Goal: Task Accomplishment & Management: Manage account settings

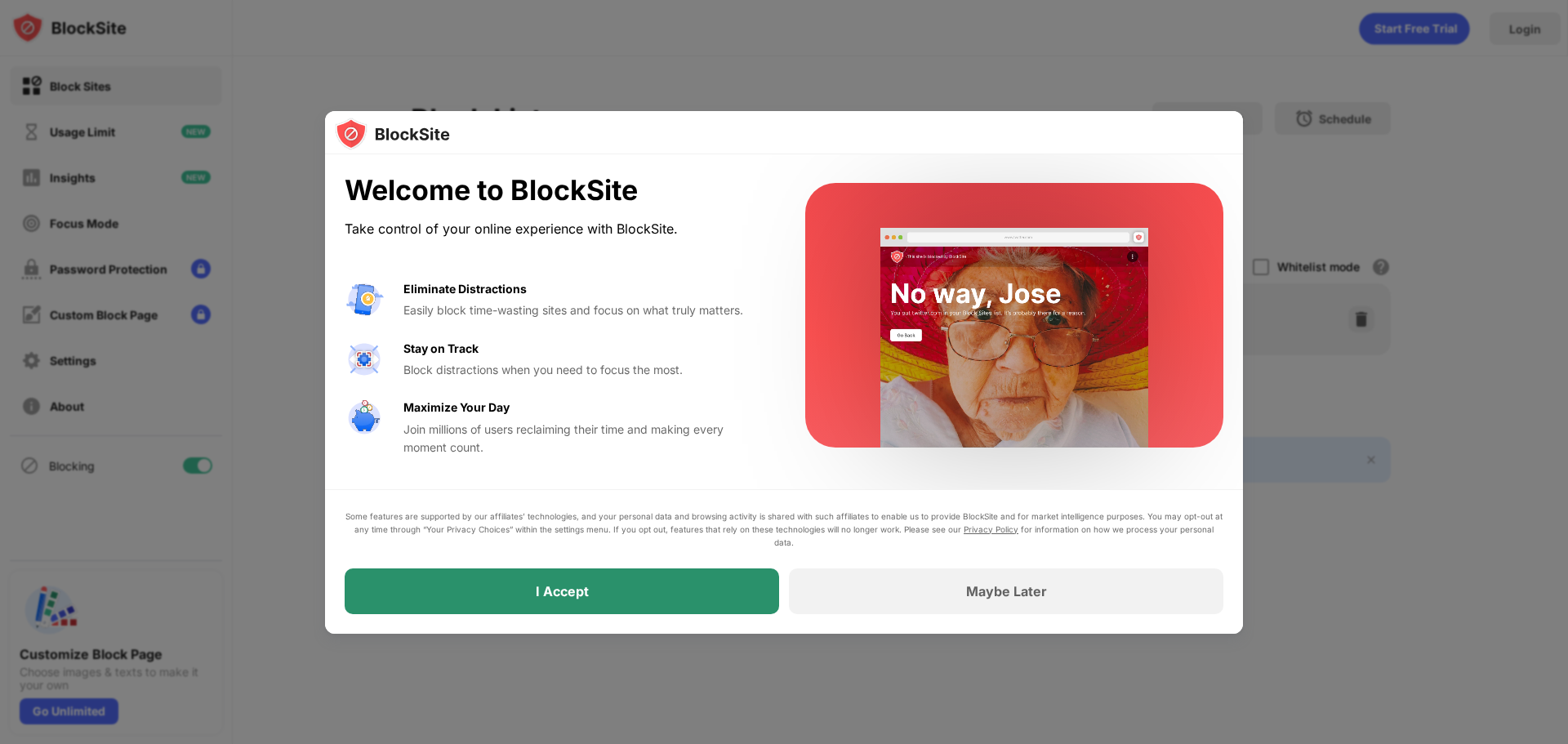
click at [518, 590] on div "I Accept" at bounding box center [562, 591] width 434 height 46
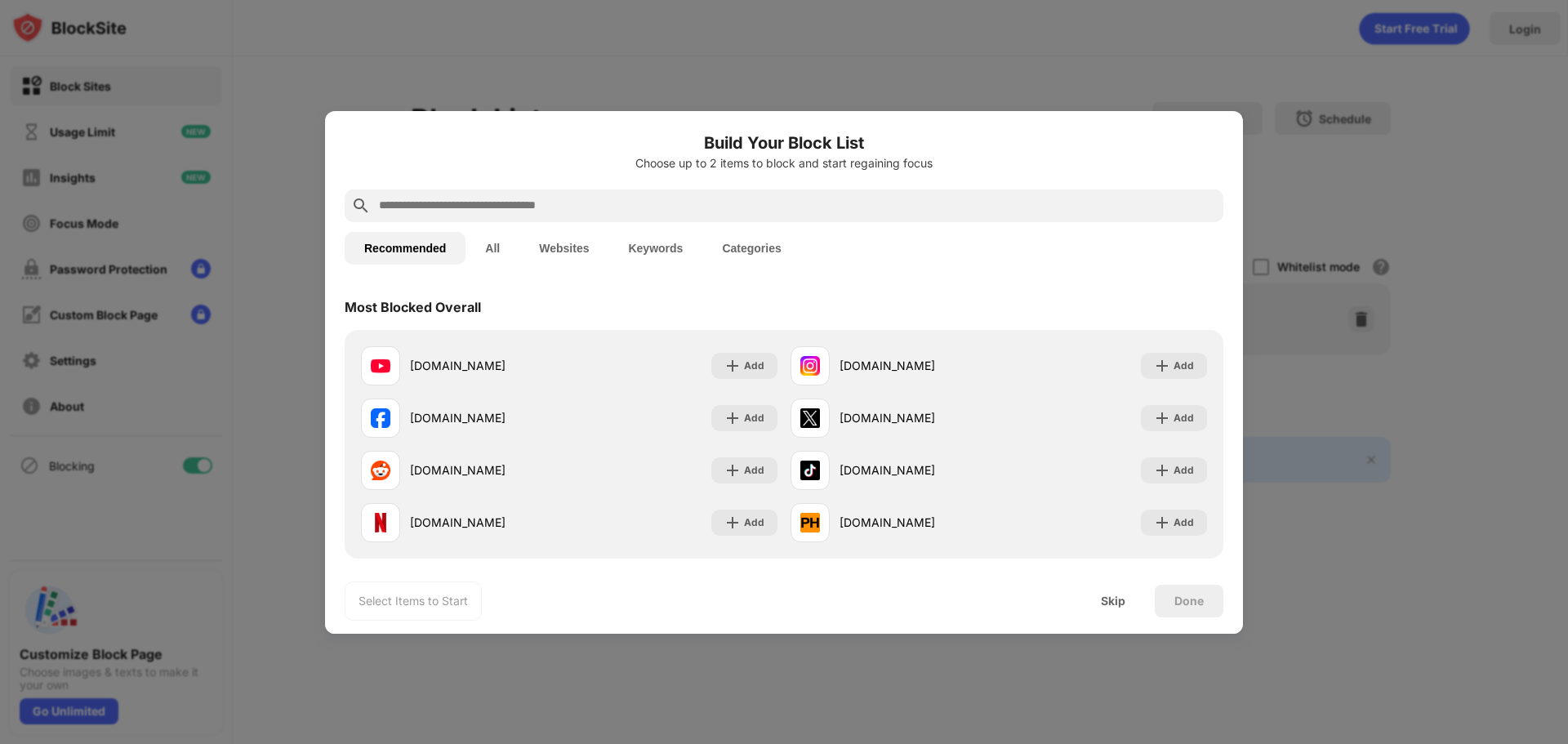
click at [744, 244] on button "Categories" at bounding box center [751, 248] width 98 height 33
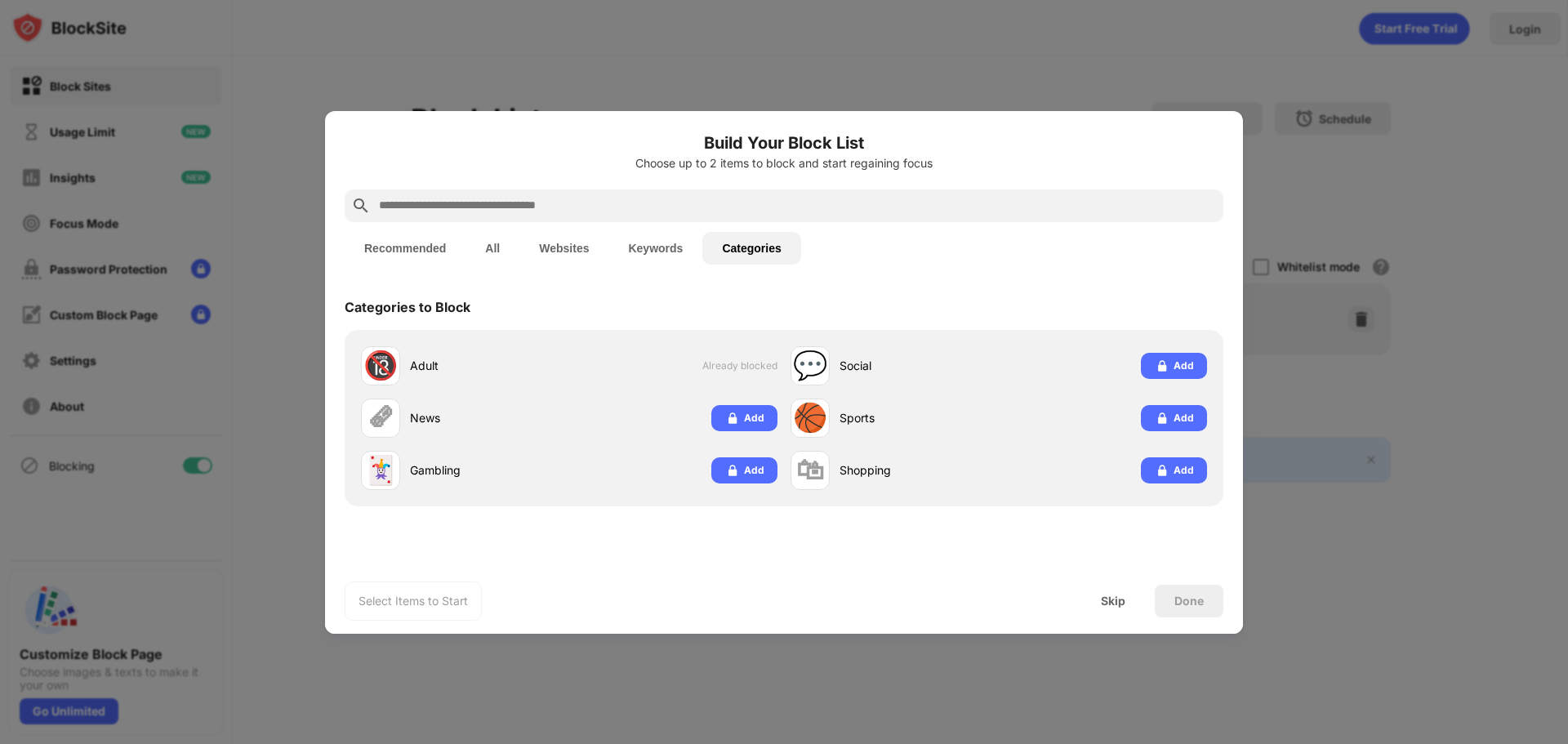
click at [596, 245] on button "Websites" at bounding box center [563, 248] width 89 height 33
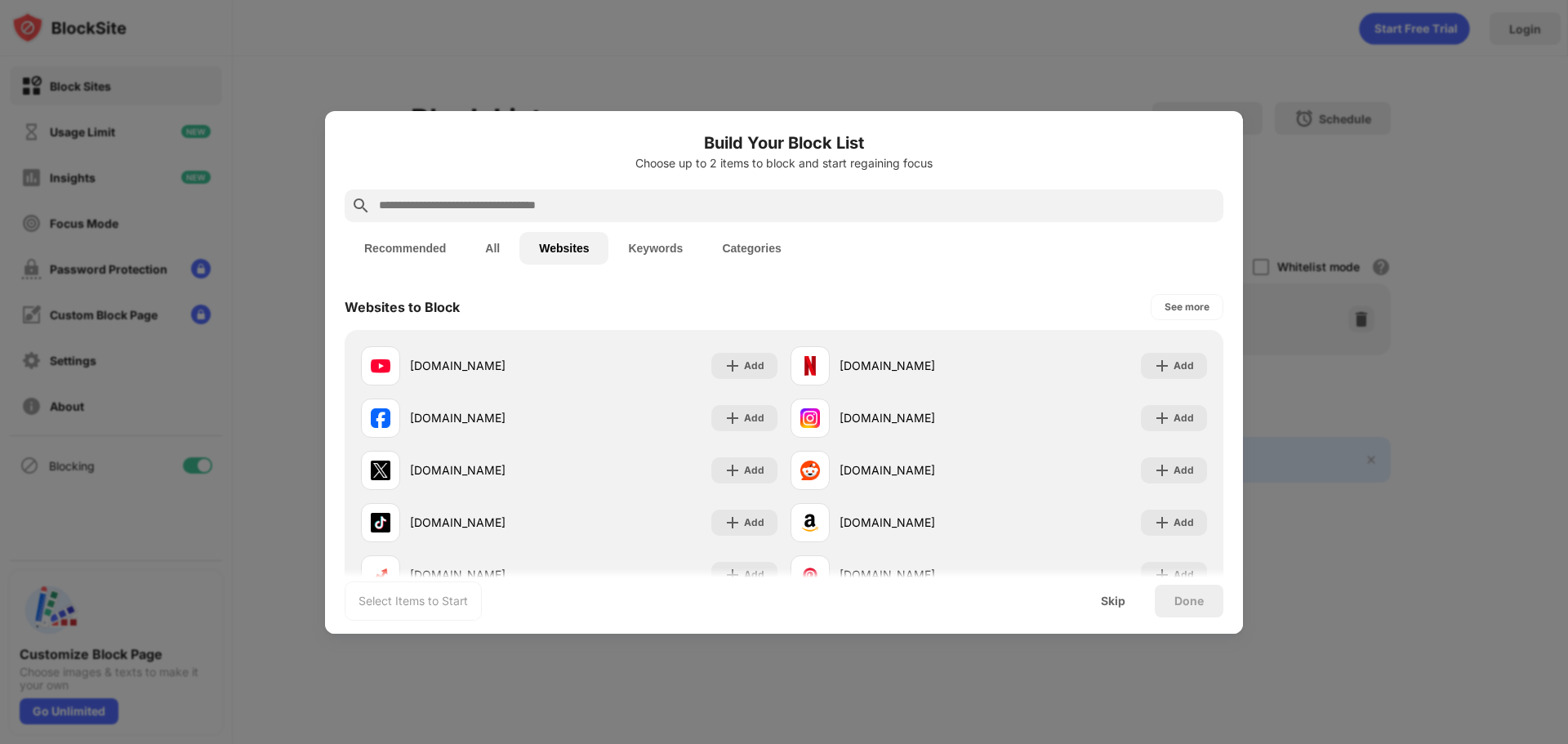
click at [509, 252] on button "All" at bounding box center [492, 248] width 54 height 33
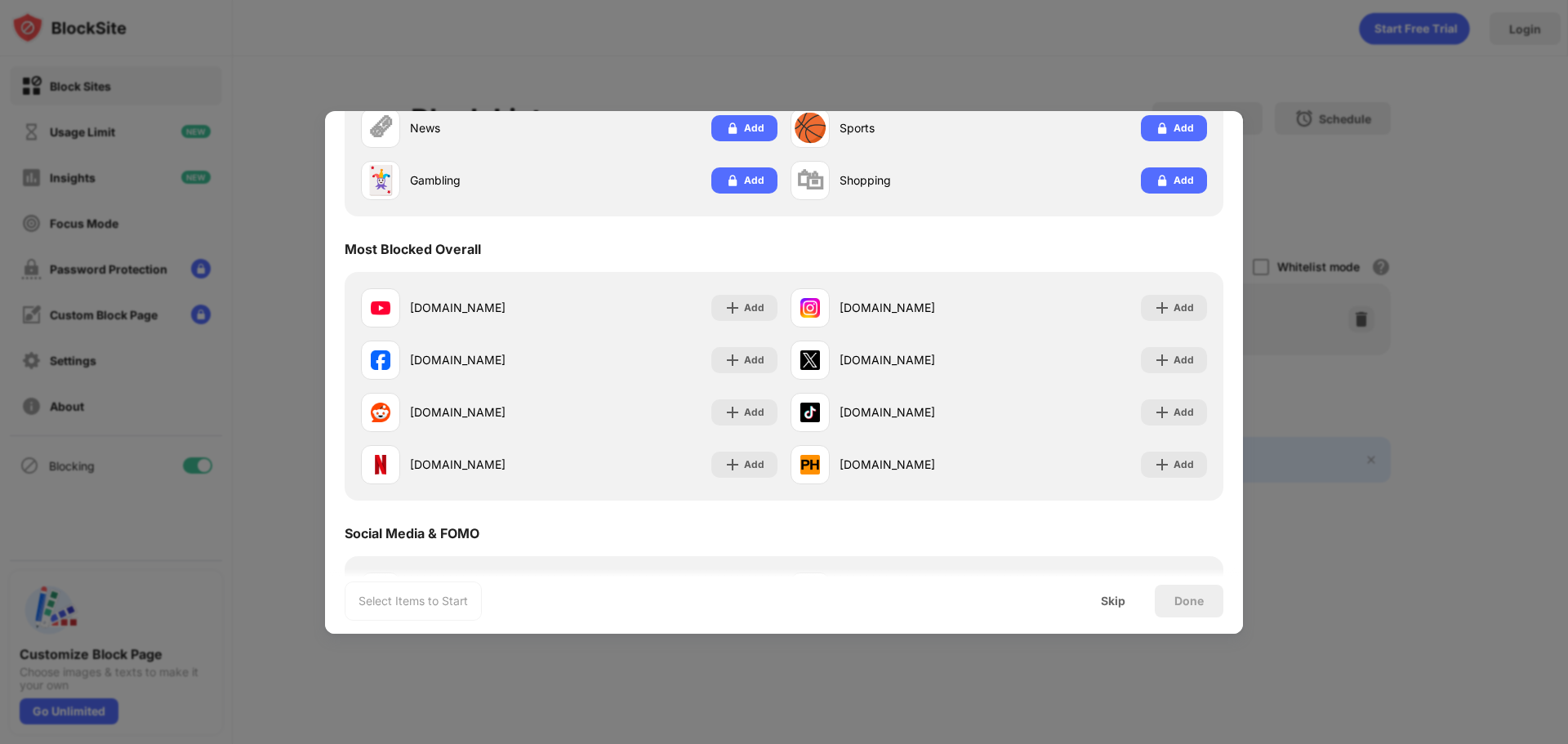
scroll to position [327, 0]
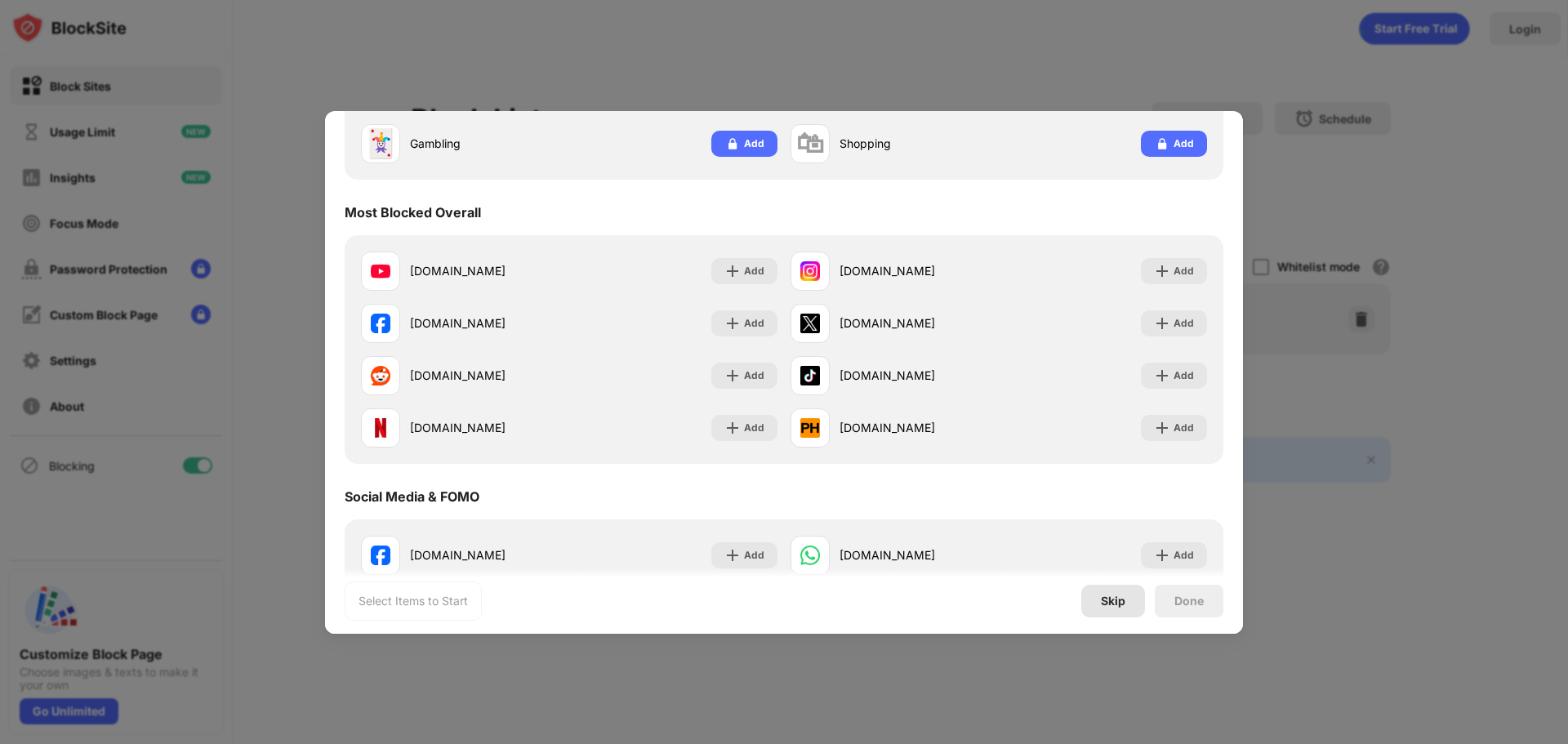
click at [1118, 603] on div "Skip" at bounding box center [1113, 601] width 24 height 13
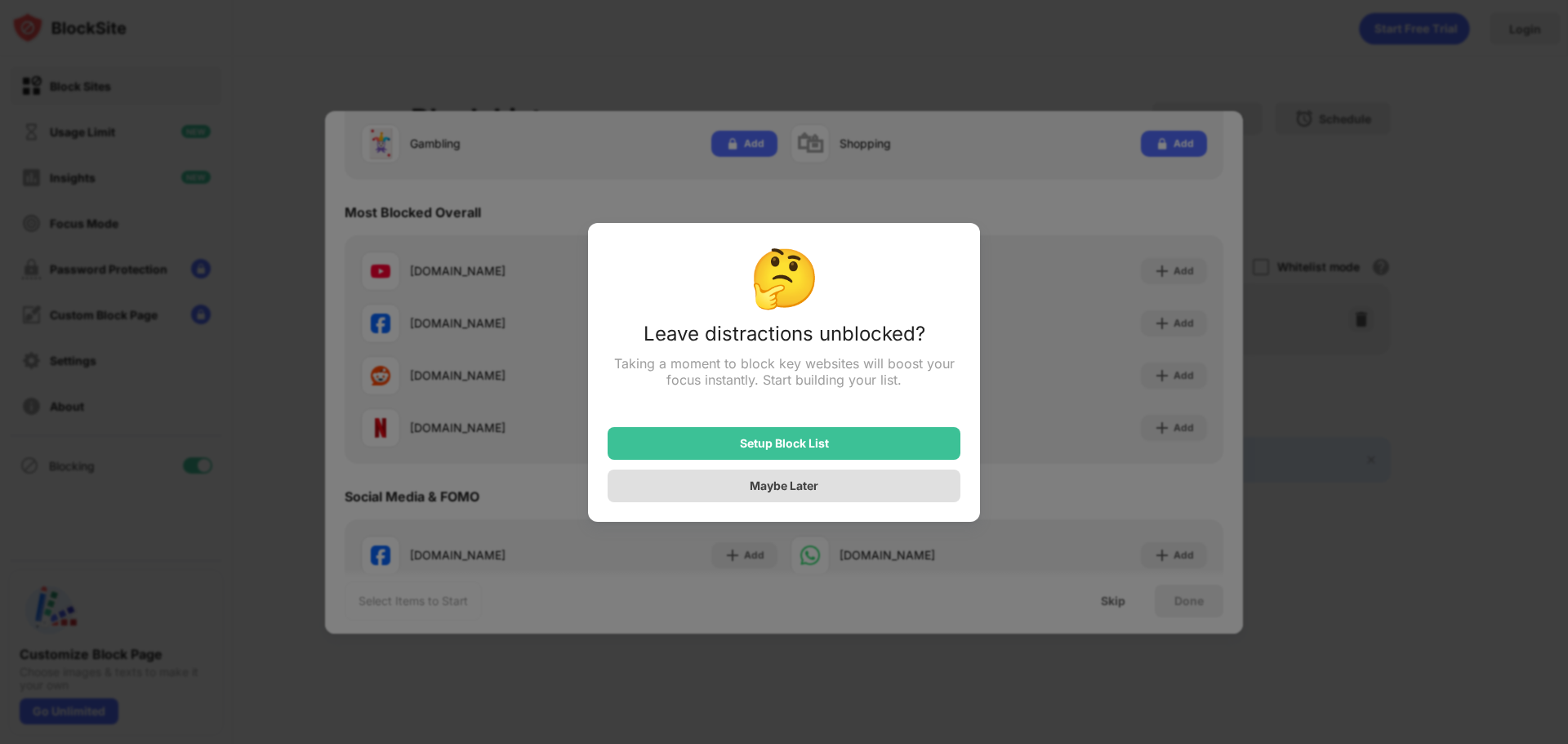
click at [773, 480] on div "Maybe Later" at bounding box center [783, 486] width 352 height 33
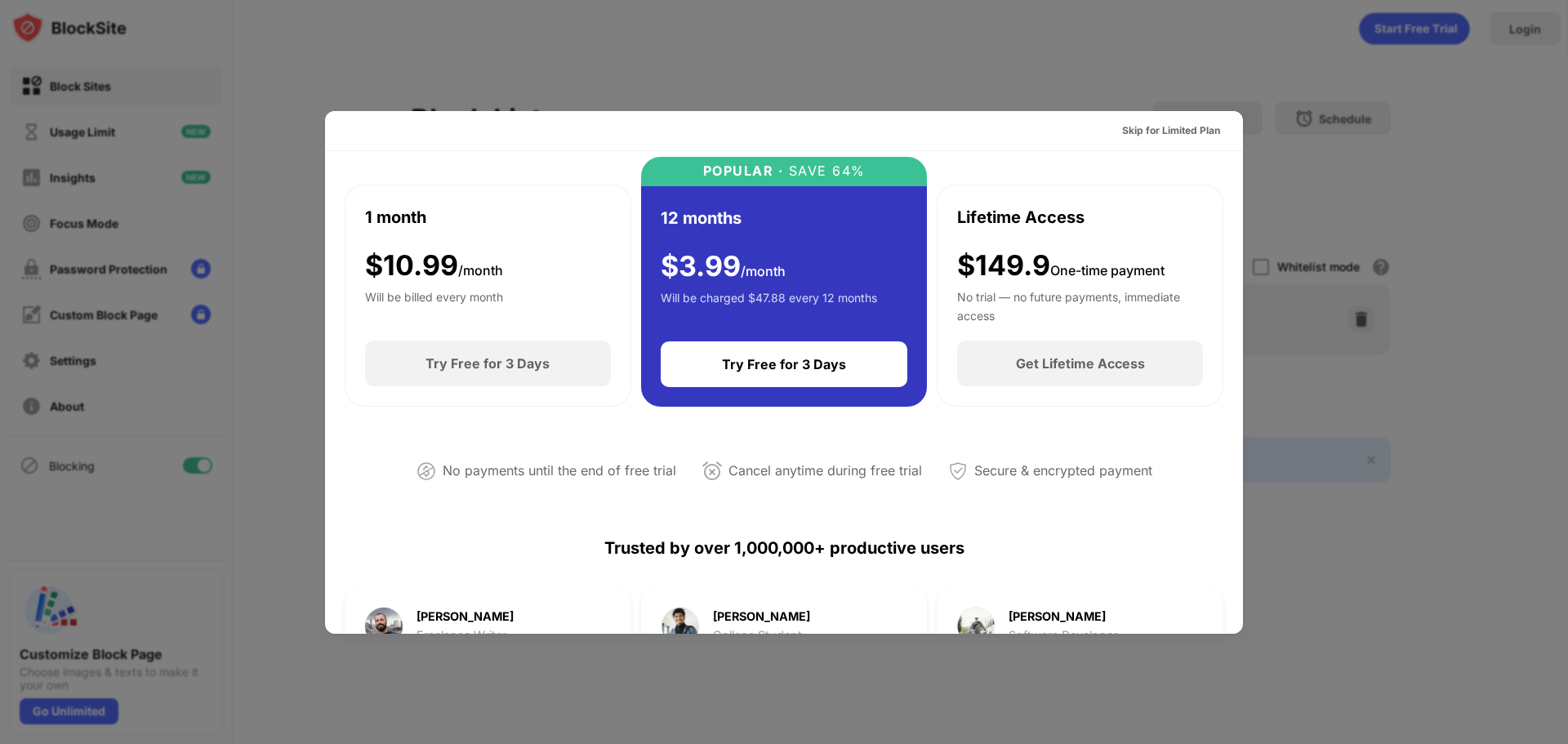
scroll to position [0, 0]
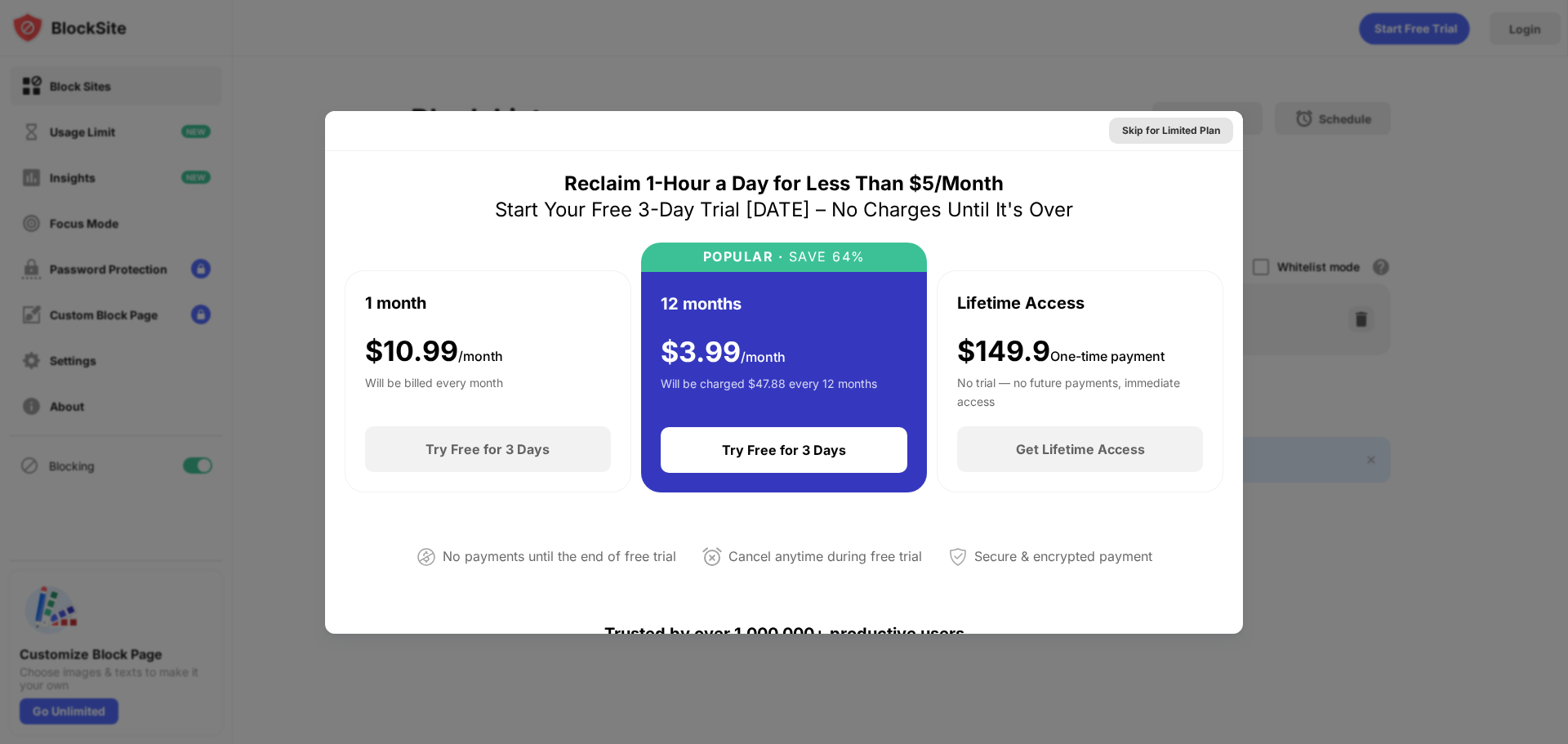
click at [1144, 127] on div "Skip for Limited Plan" at bounding box center [1171, 130] width 98 height 16
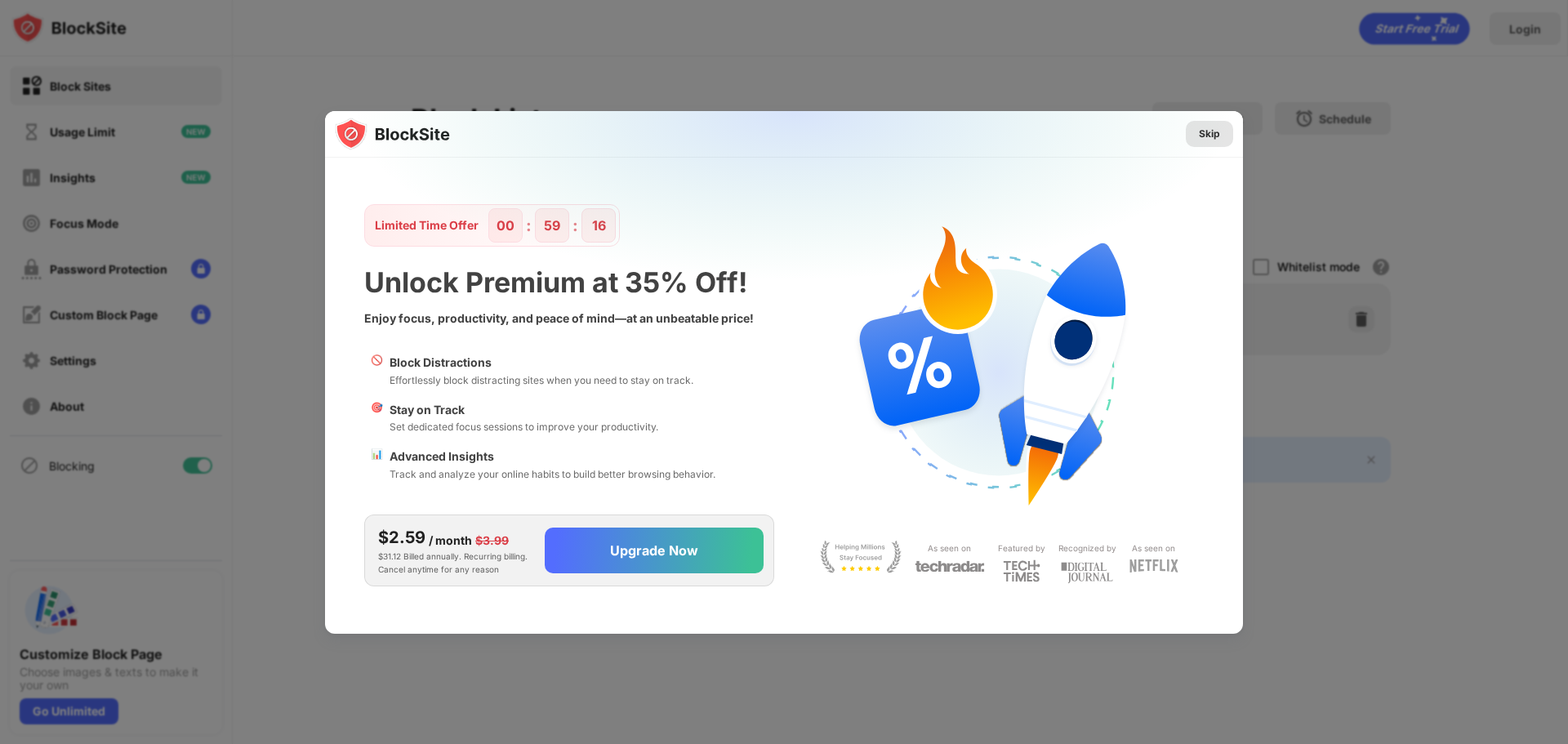
click at [1209, 132] on div "Skip" at bounding box center [1209, 134] width 22 height 16
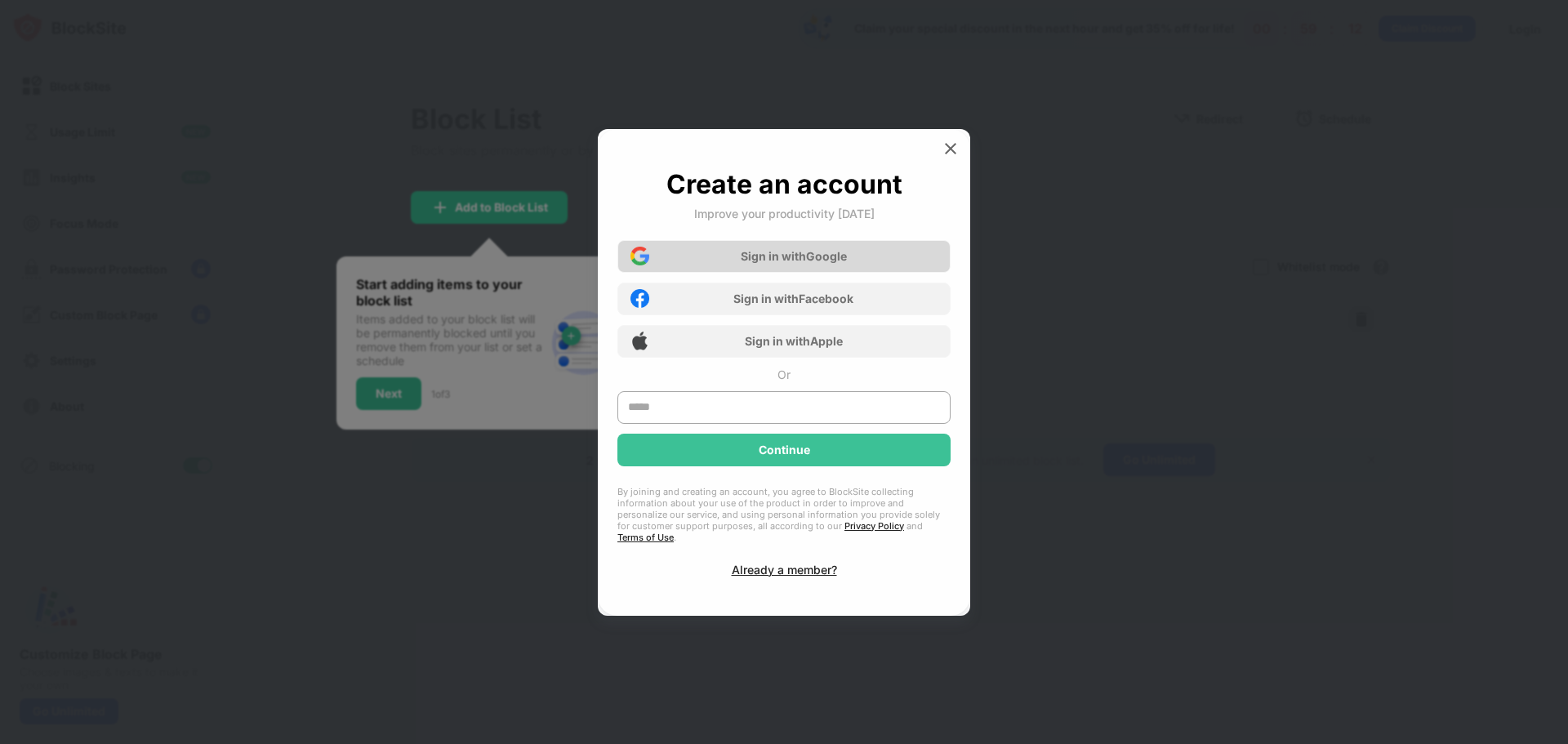
click at [856, 259] on div "Sign in with Google" at bounding box center [784, 257] width 333 height 33
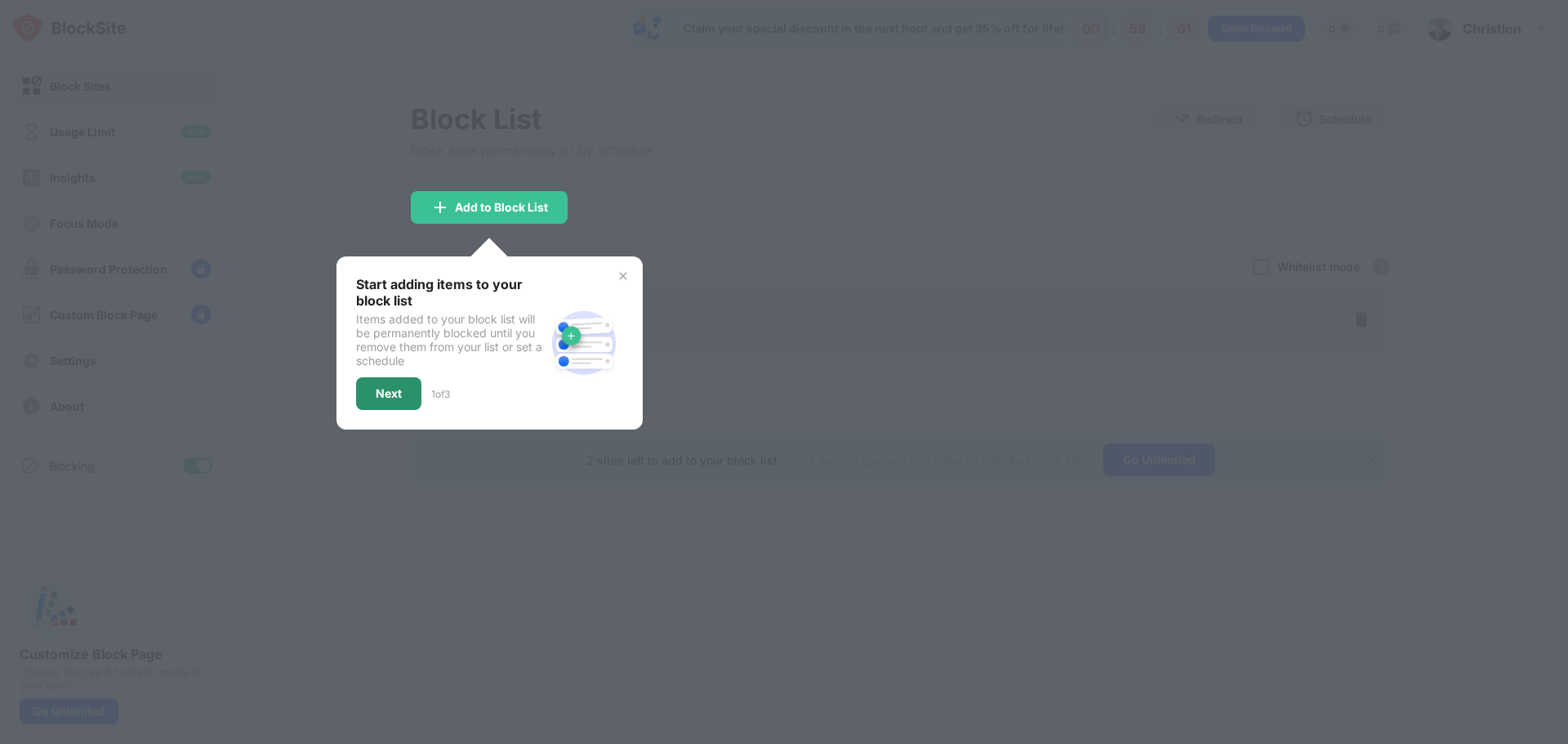
click at [416, 382] on div "Next" at bounding box center [389, 394] width 65 height 33
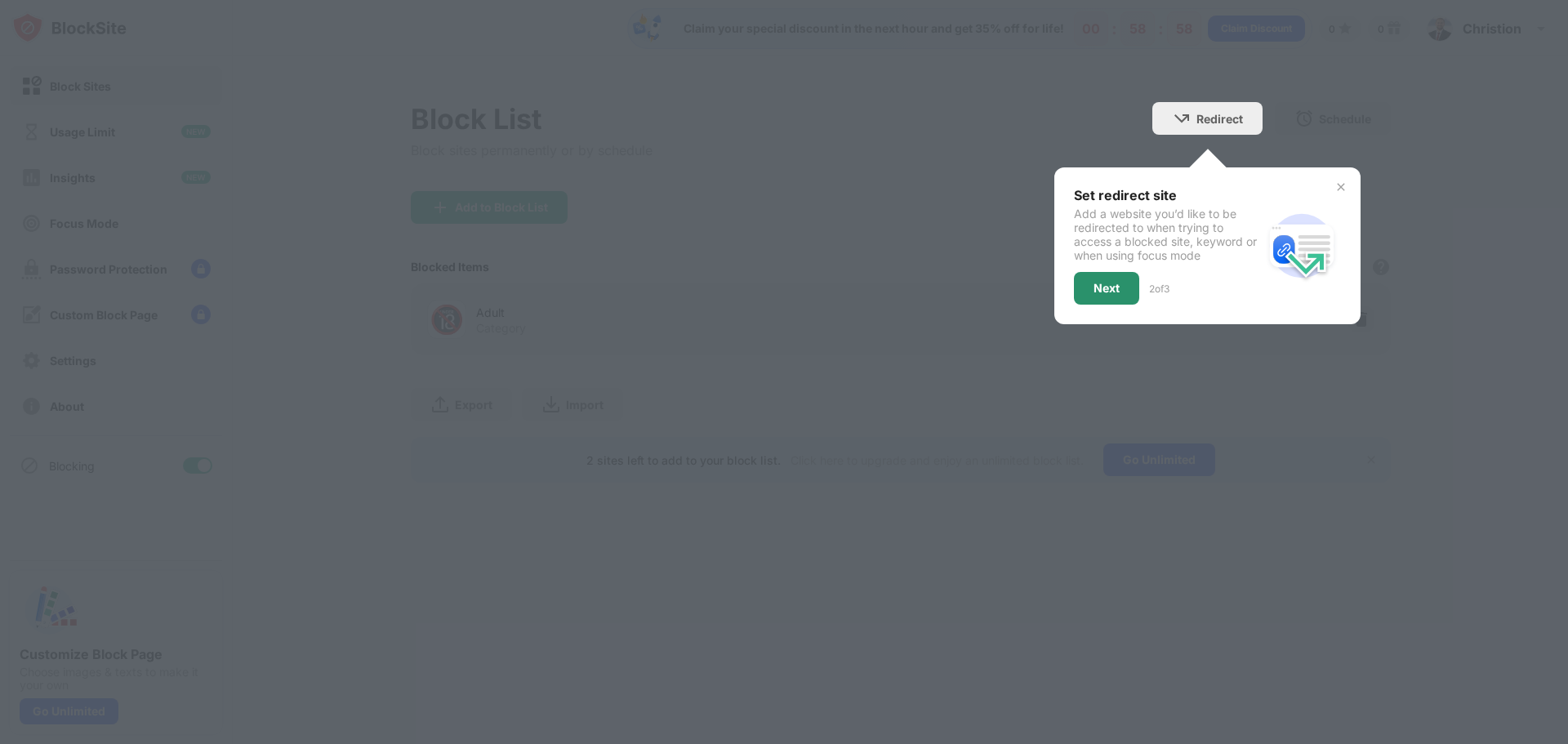
click at [1091, 290] on div "Next" at bounding box center [1106, 289] width 65 height 33
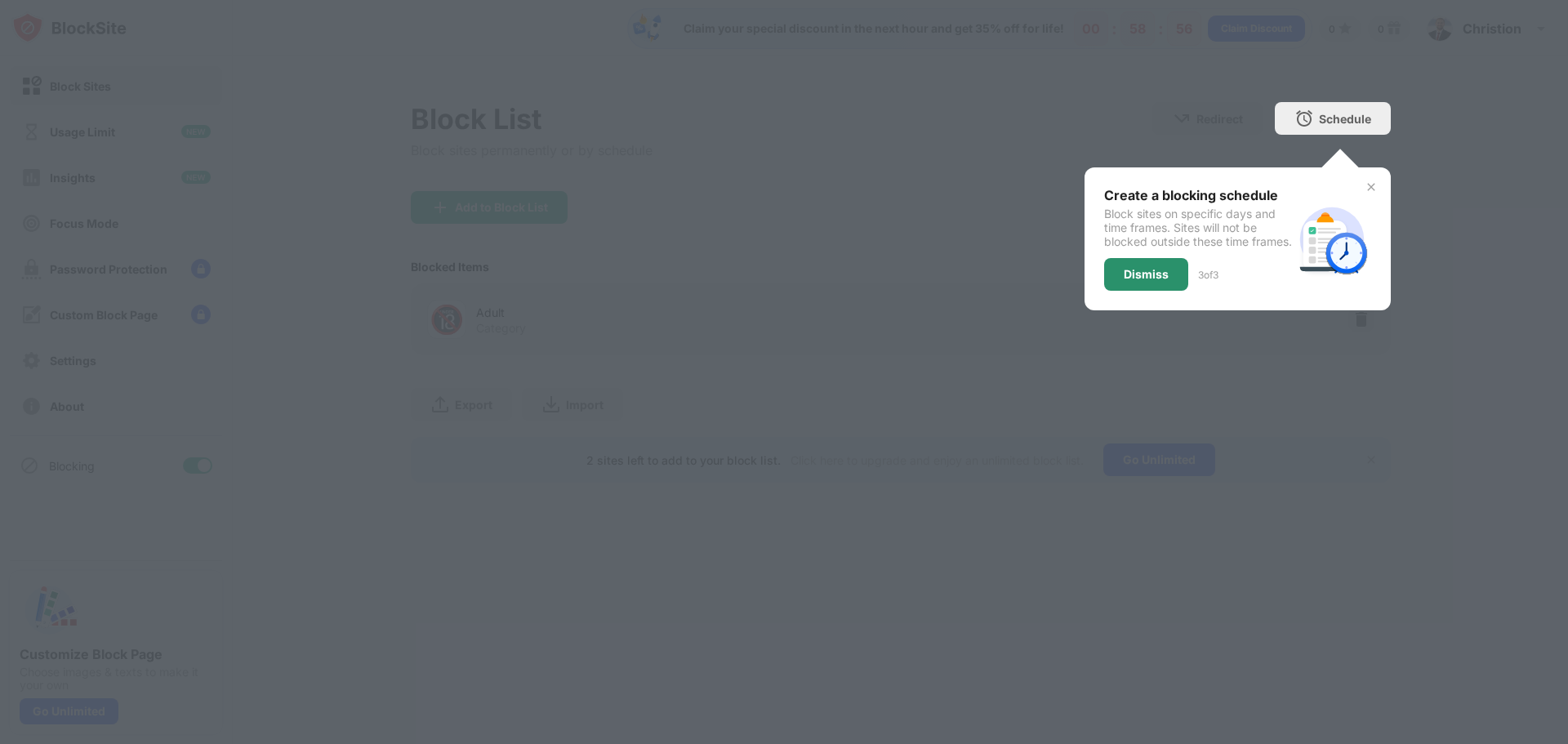
click at [1136, 281] on div "Dismiss" at bounding box center [1146, 274] width 45 height 13
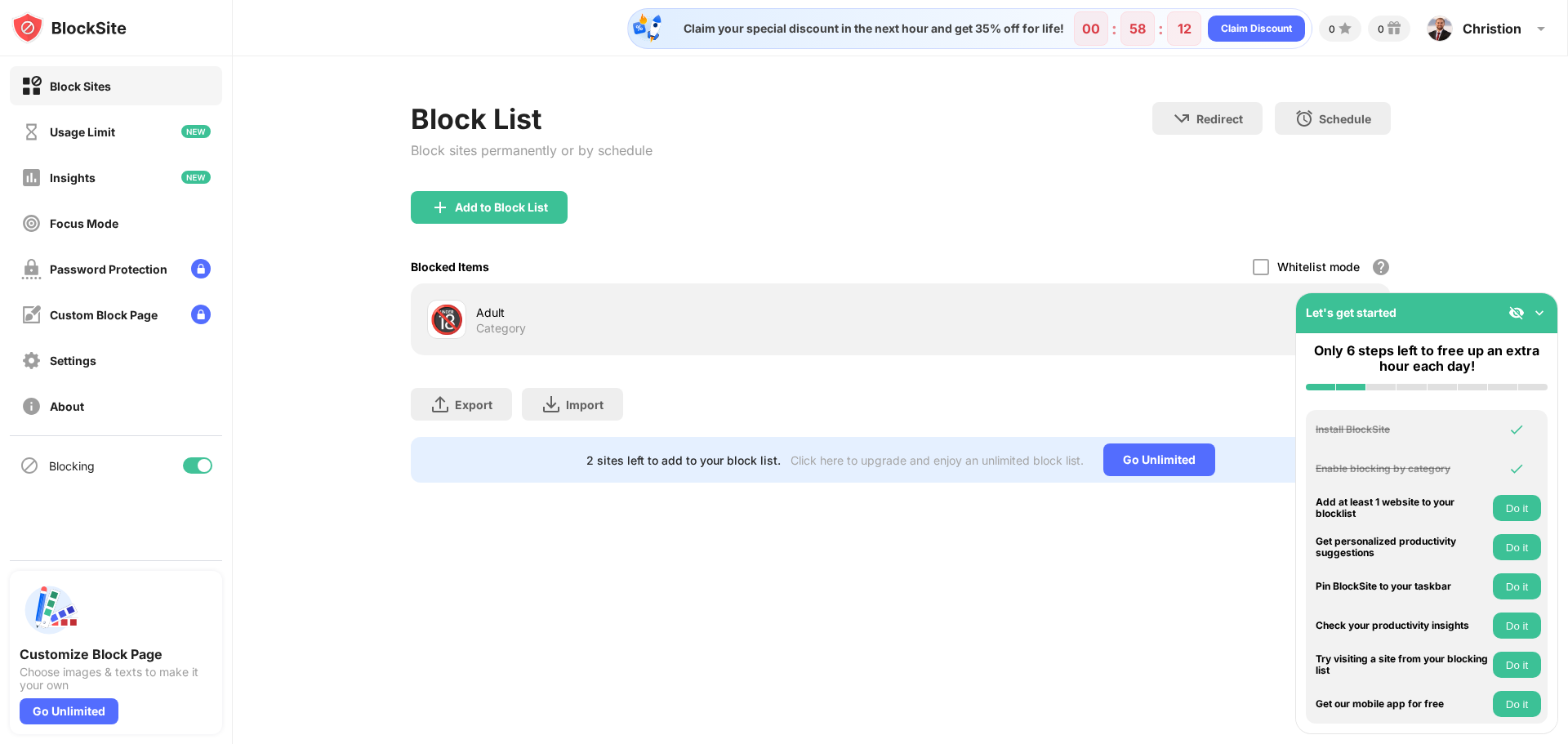
click at [1503, 661] on button "Do it" at bounding box center [1517, 665] width 48 height 26
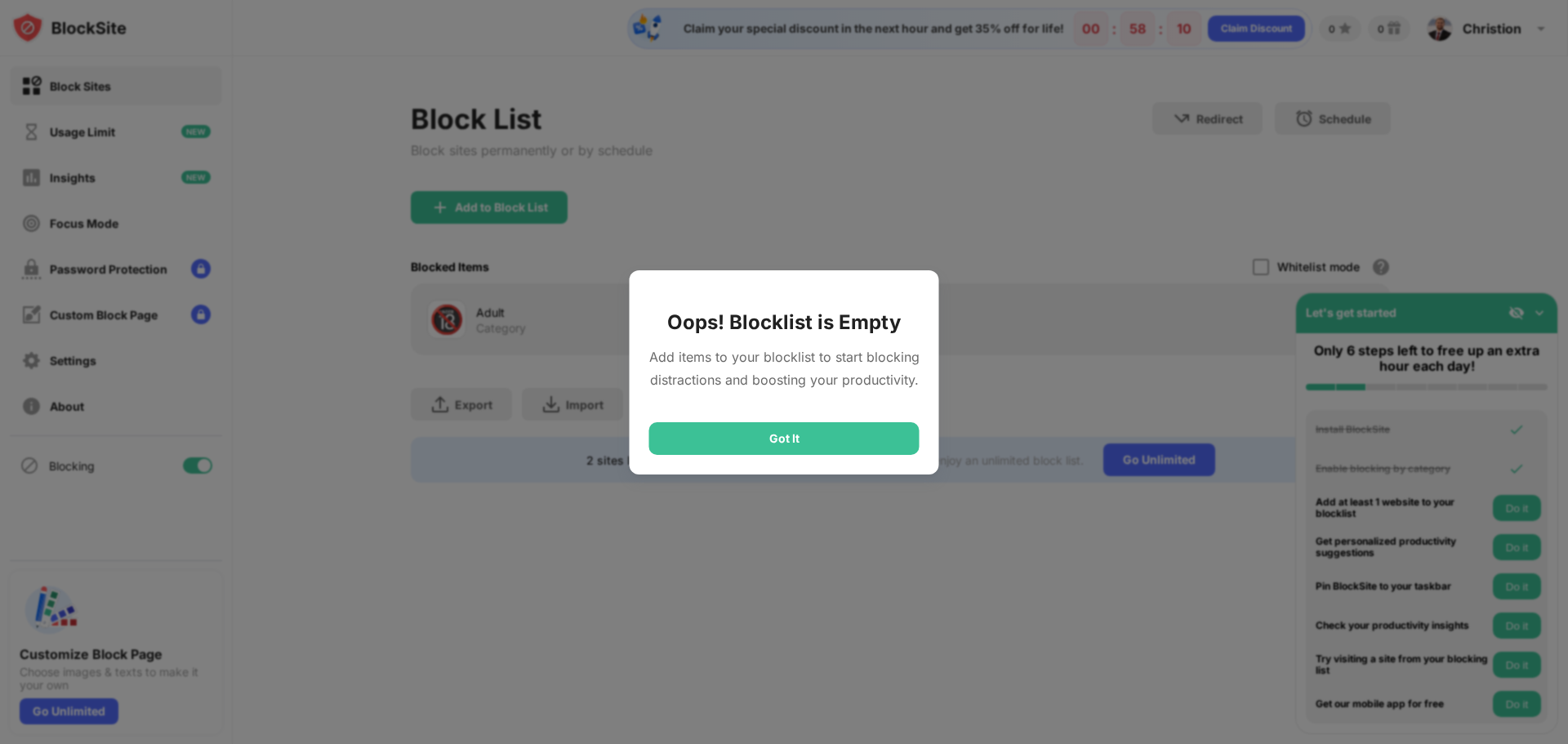
click at [775, 439] on div "Got It" at bounding box center [785, 439] width 271 height 33
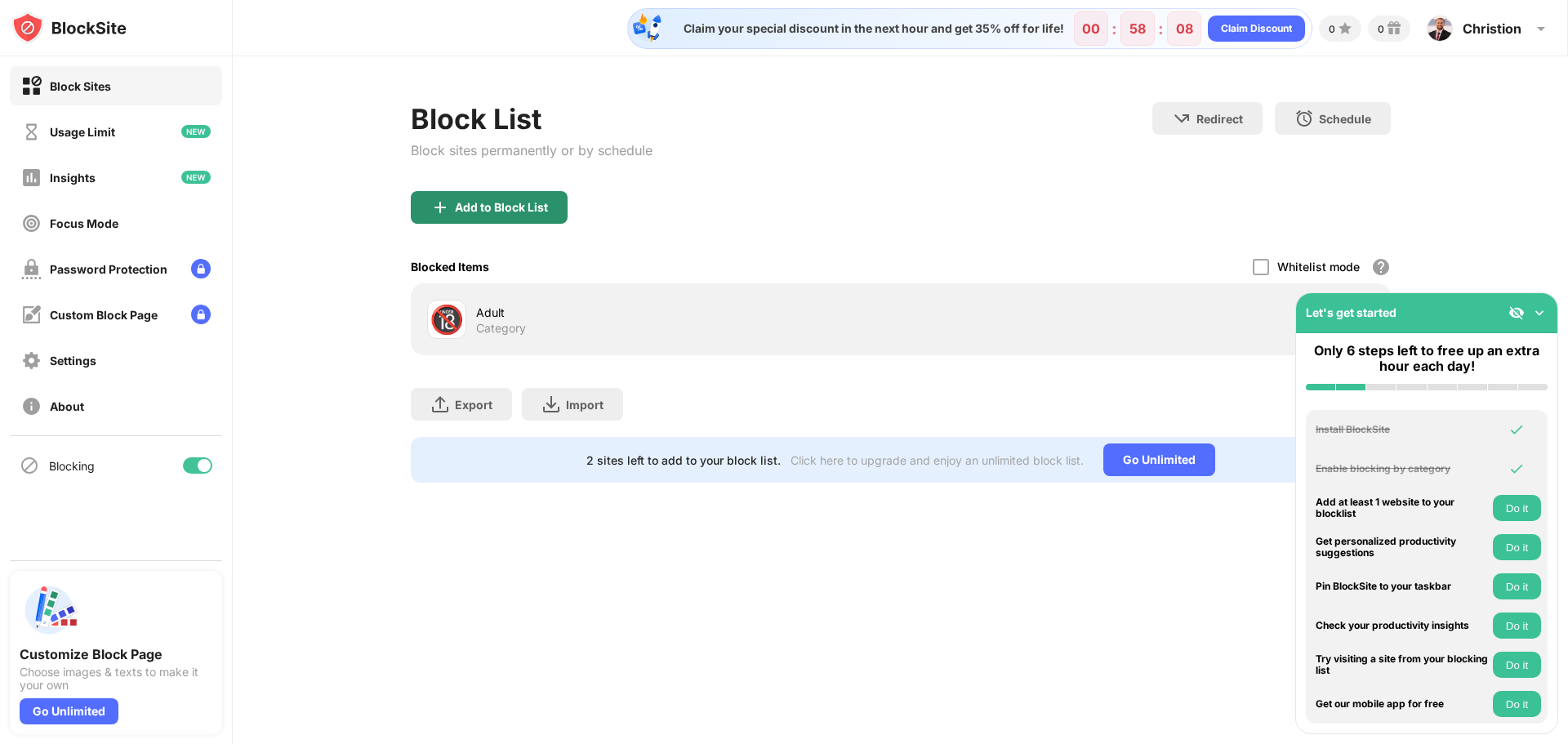
click at [502, 223] on div "Add to Block List" at bounding box center [489, 208] width 157 height 33
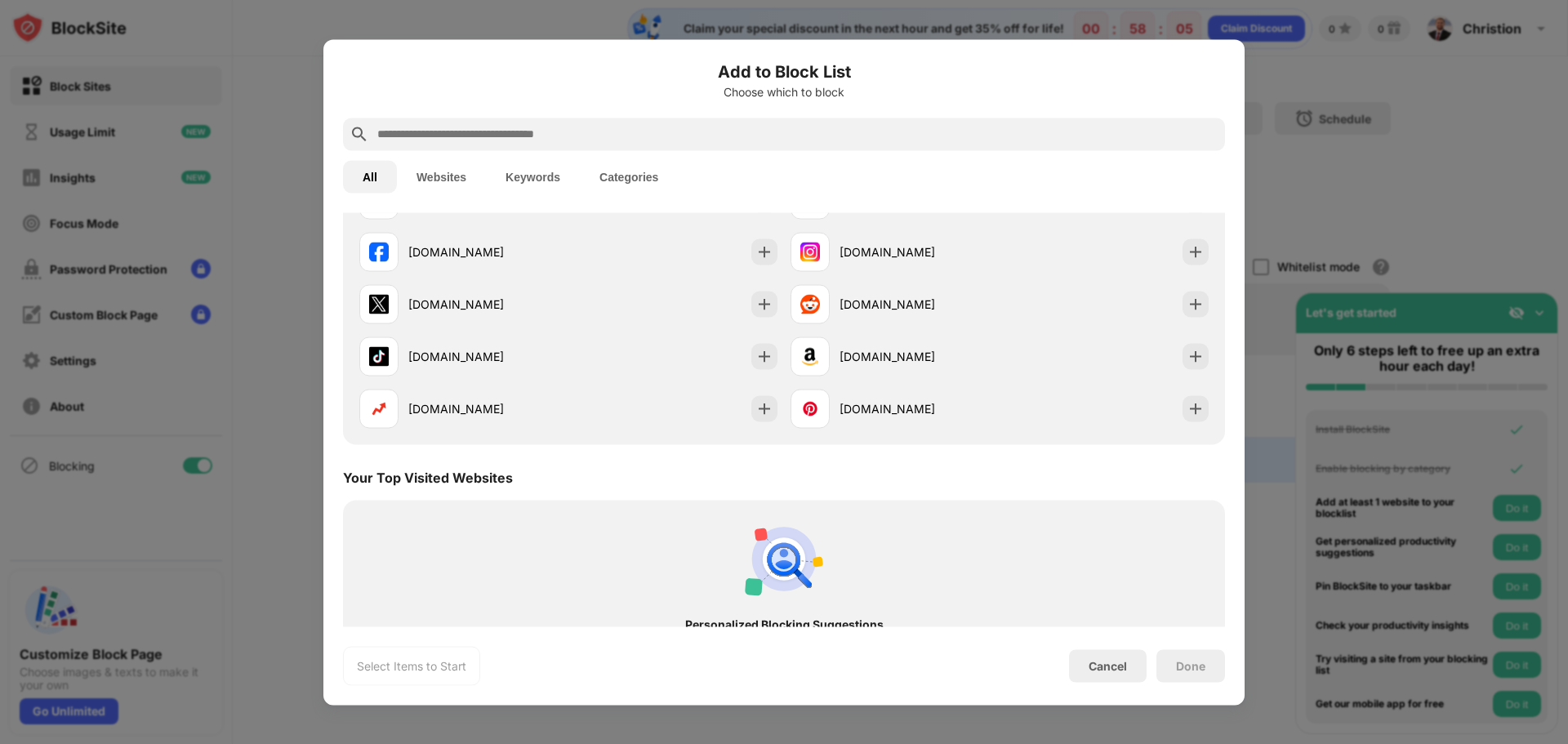
click at [449, 165] on button "Websites" at bounding box center [441, 177] width 89 height 33
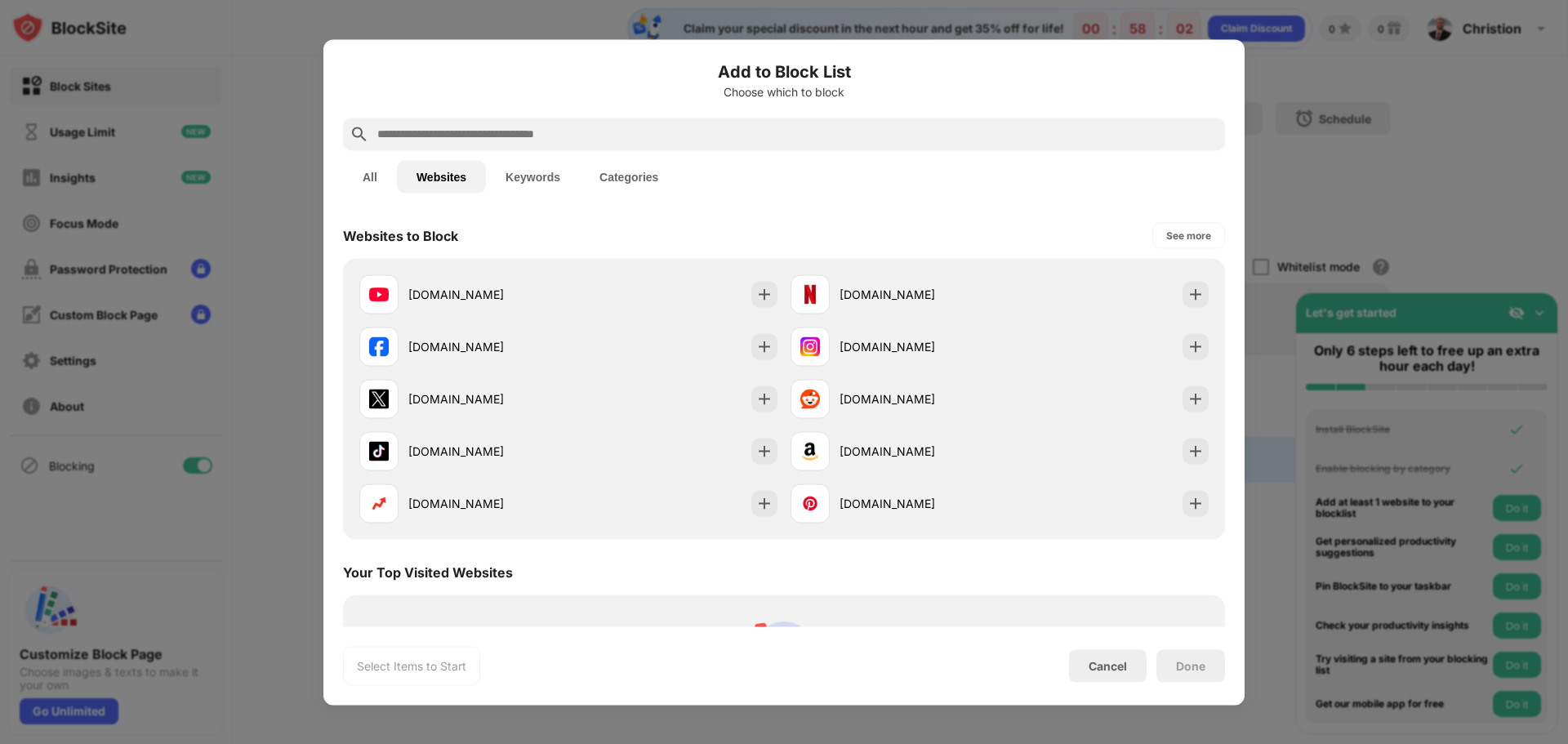
click at [455, 186] on button "Websites" at bounding box center [441, 177] width 89 height 33
click at [539, 182] on button "Keywords" at bounding box center [532, 177] width 94 height 33
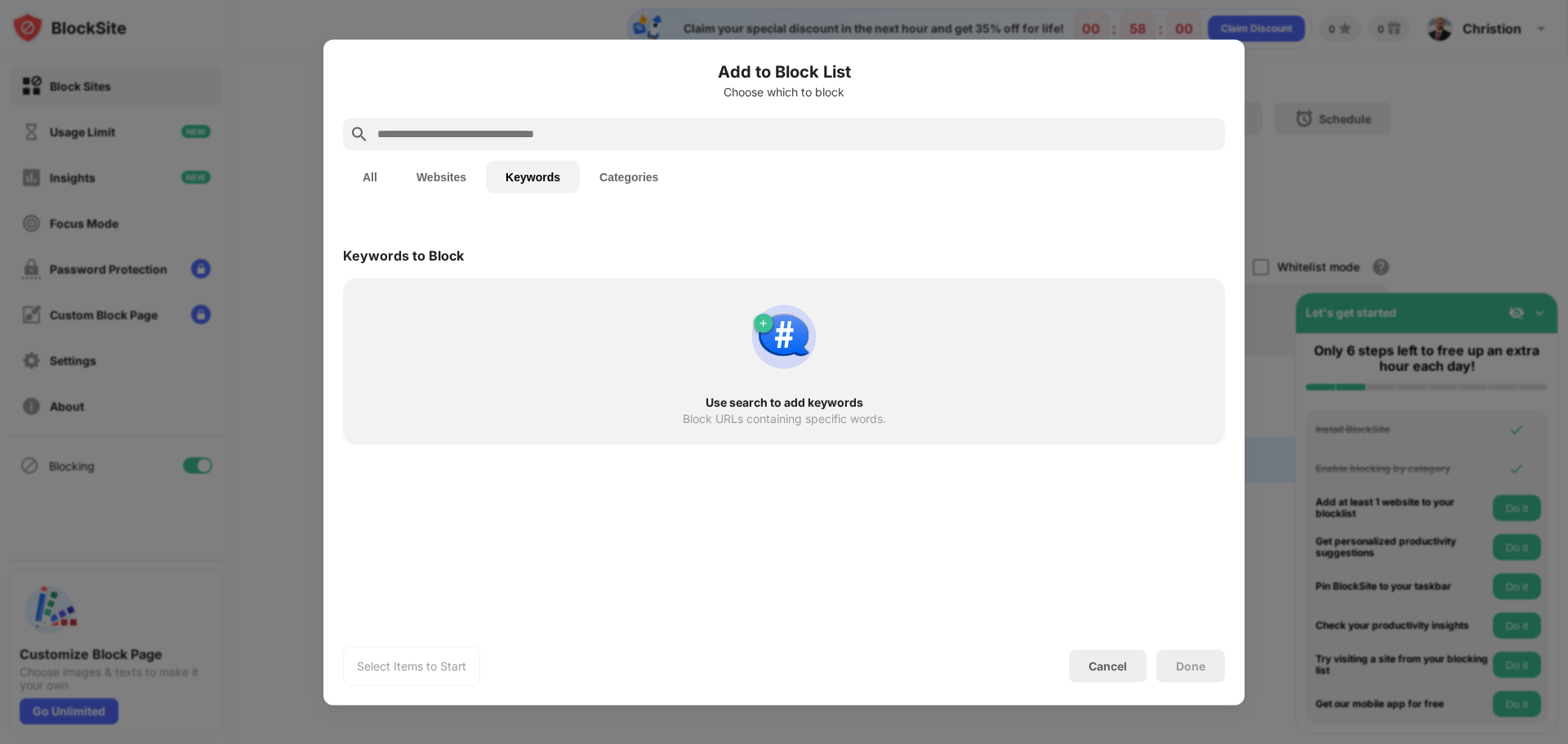
click at [625, 177] on button "Categories" at bounding box center [629, 177] width 98 height 33
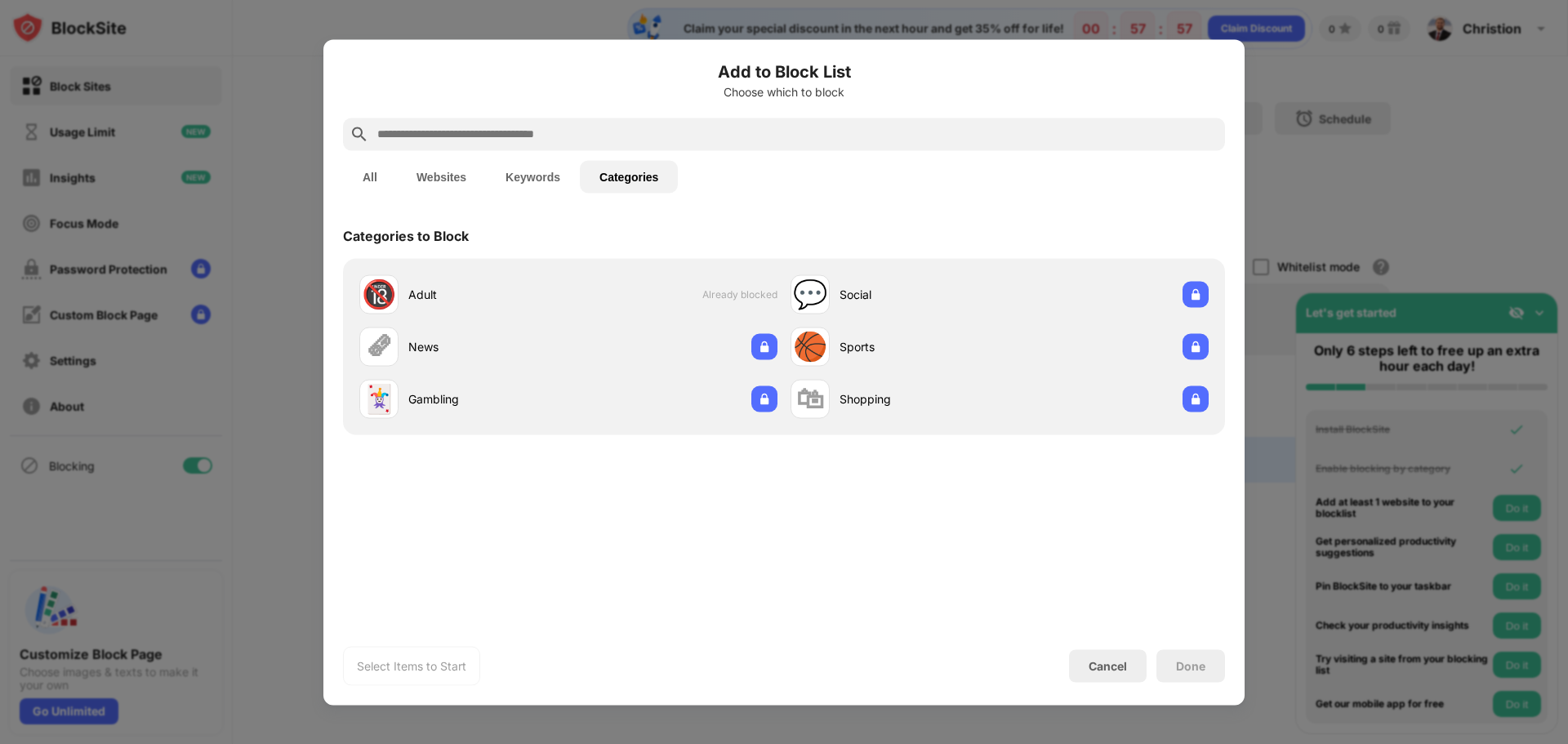
click at [509, 172] on button "Keywords" at bounding box center [532, 177] width 94 height 33
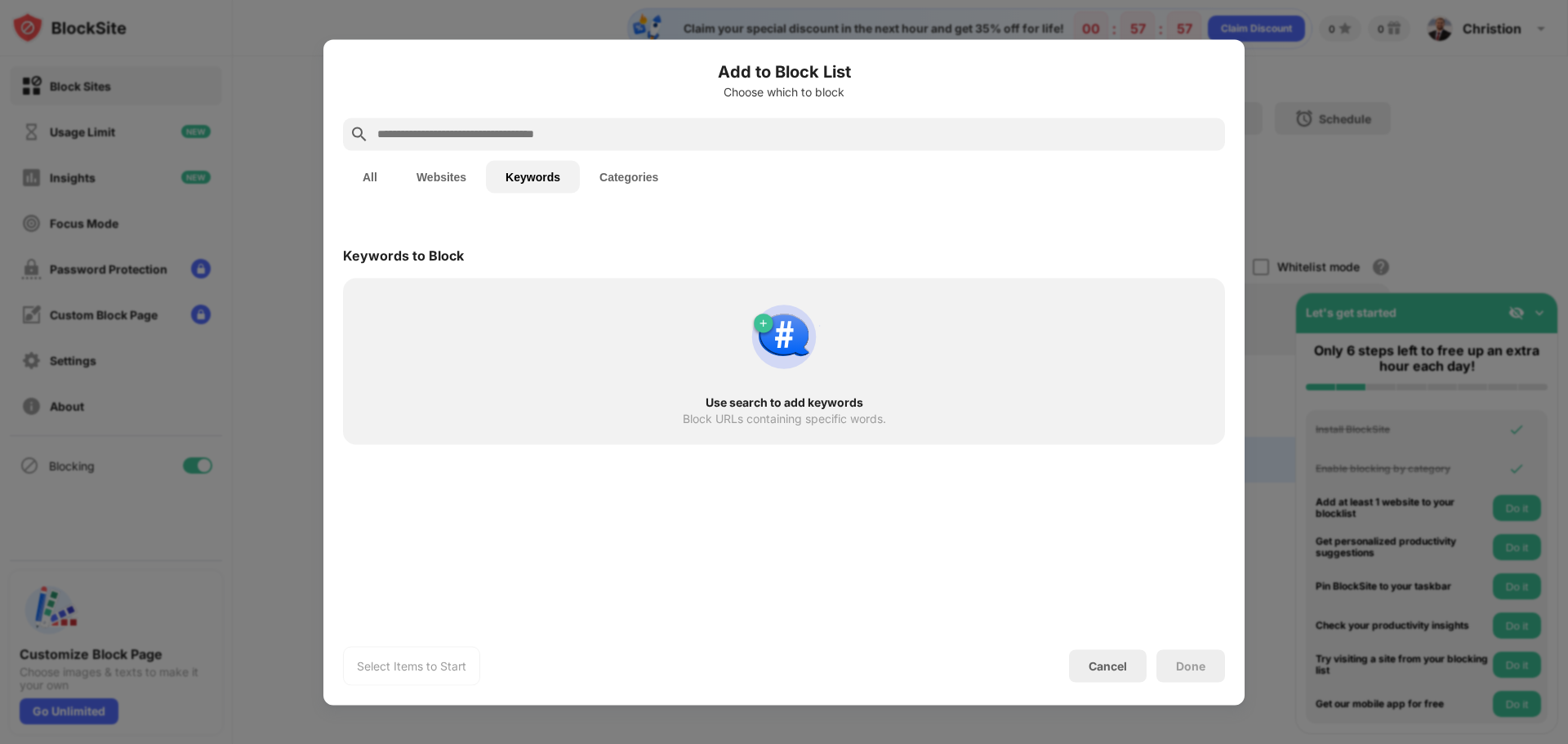
click at [461, 171] on button "Websites" at bounding box center [441, 177] width 89 height 33
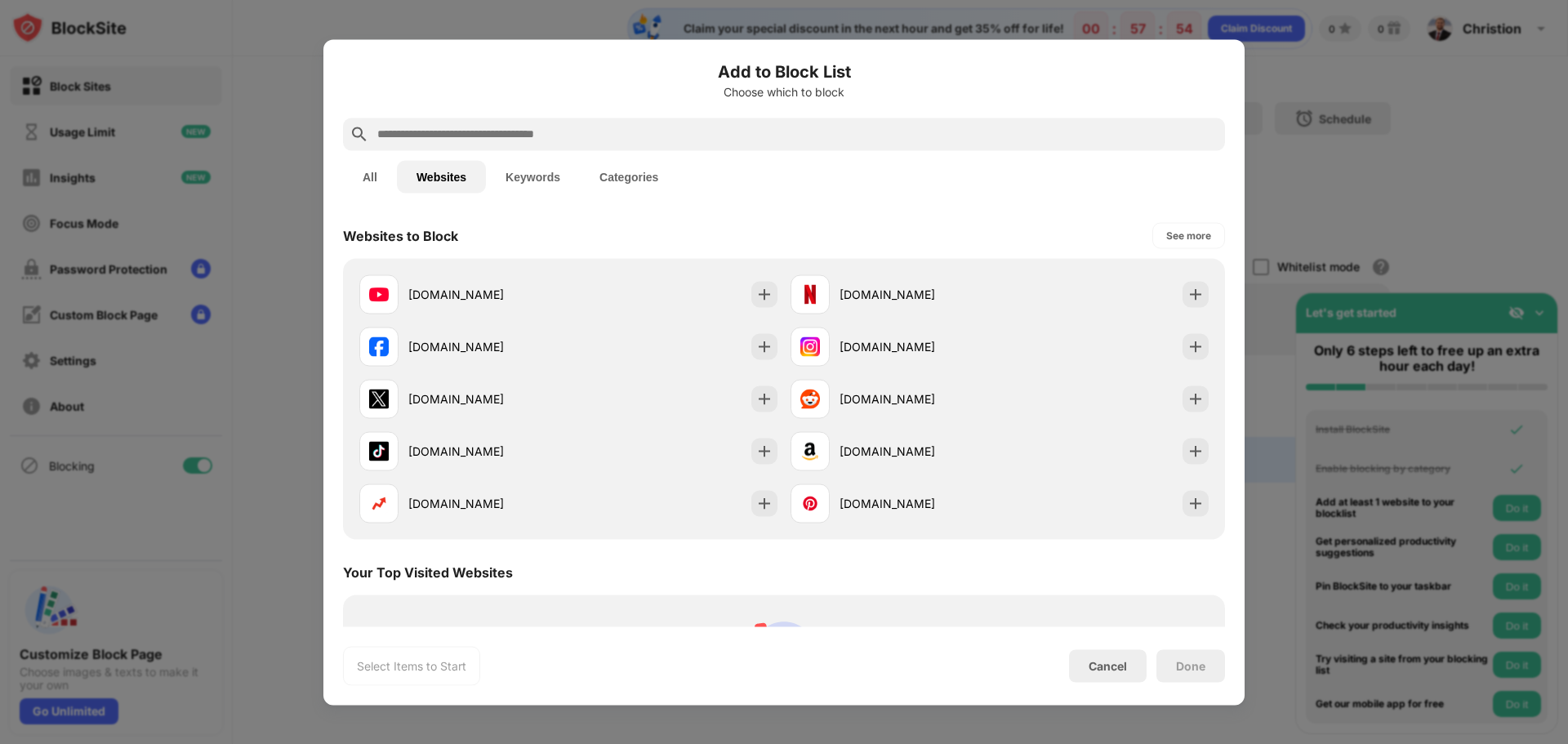
click at [369, 174] on button "All" at bounding box center [370, 177] width 54 height 33
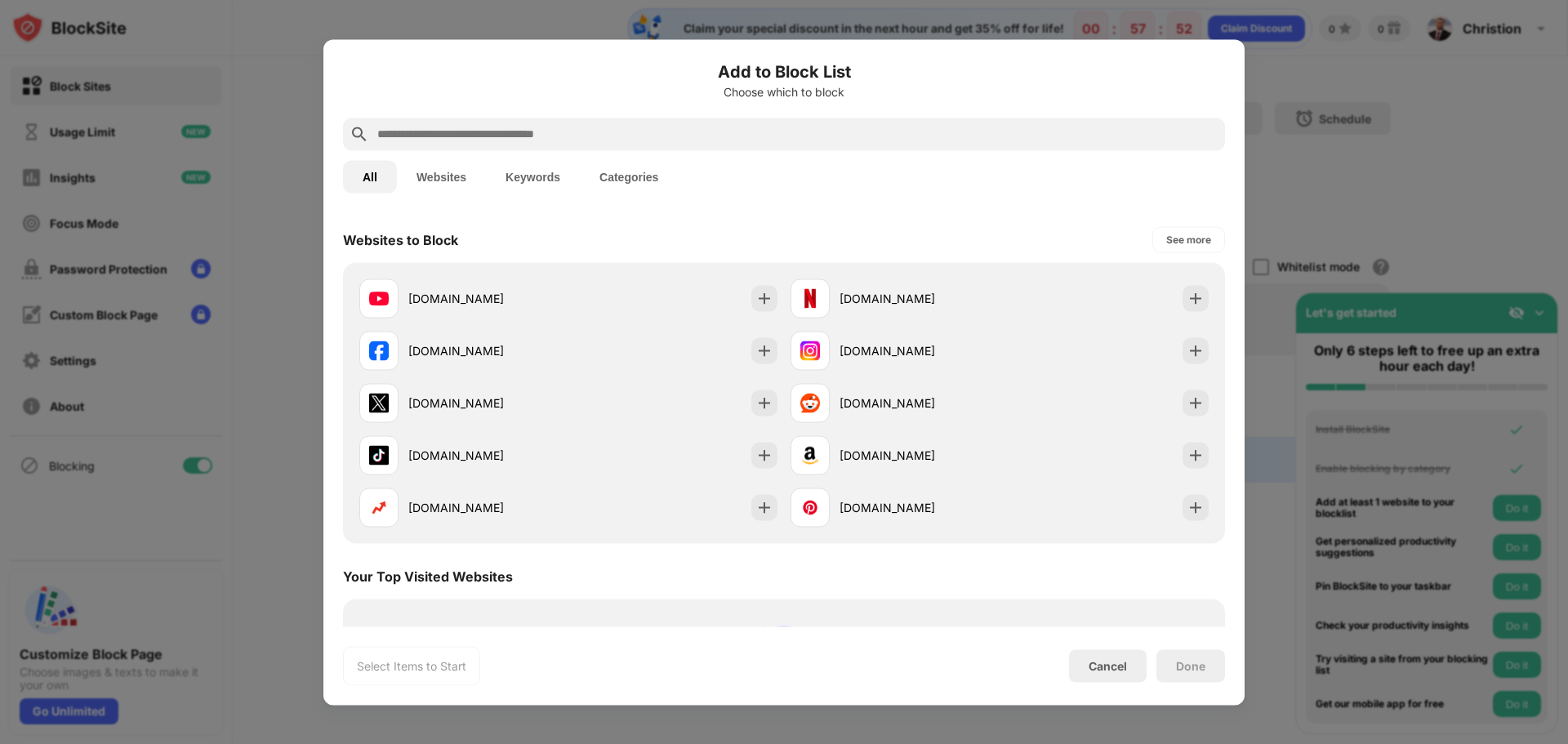
scroll to position [227, 0]
click at [1375, 133] on div at bounding box center [784, 372] width 1568 height 744
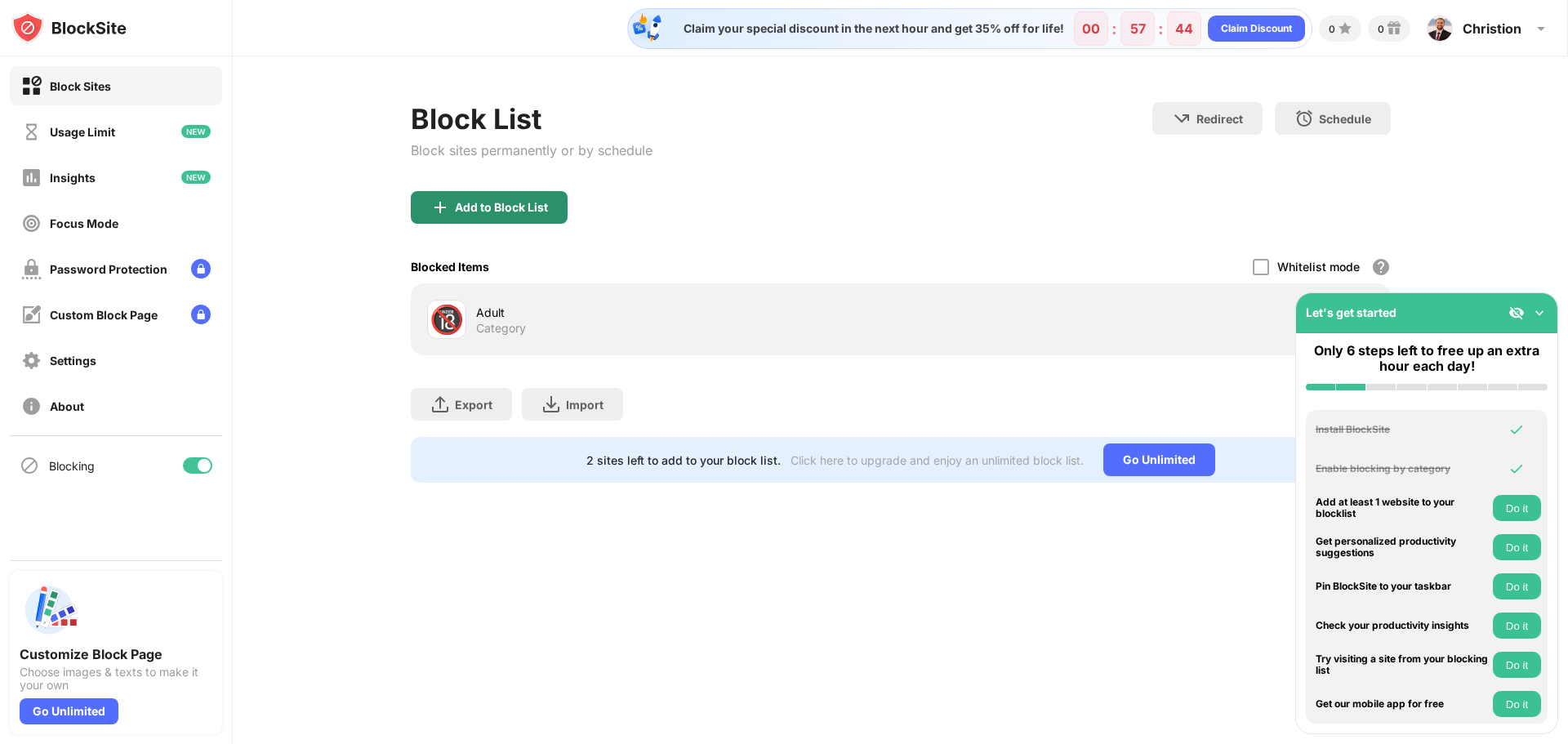
click at [447, 203] on img at bounding box center [440, 207] width 20 height 20
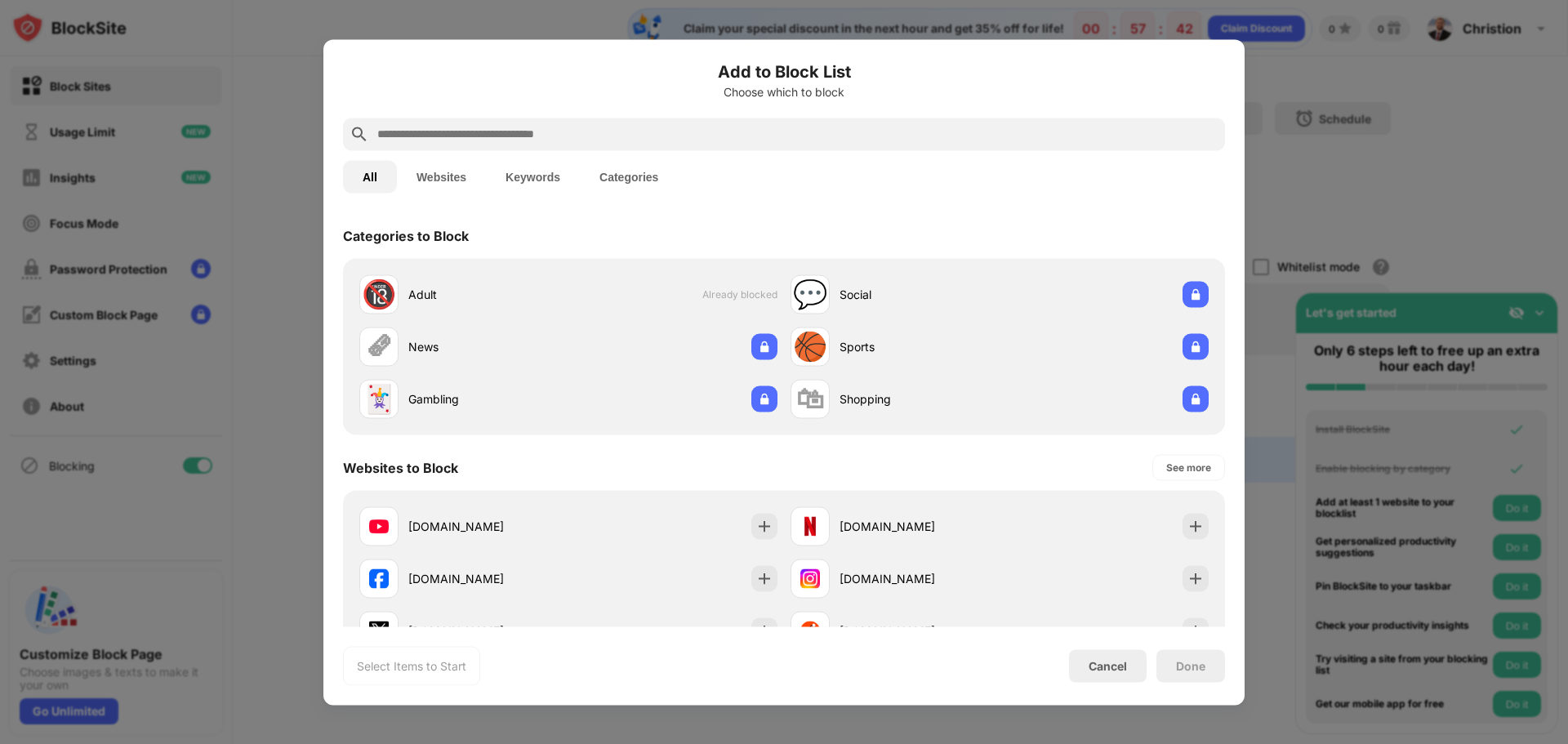
click at [432, 136] on input "text" at bounding box center [797, 134] width 843 height 20
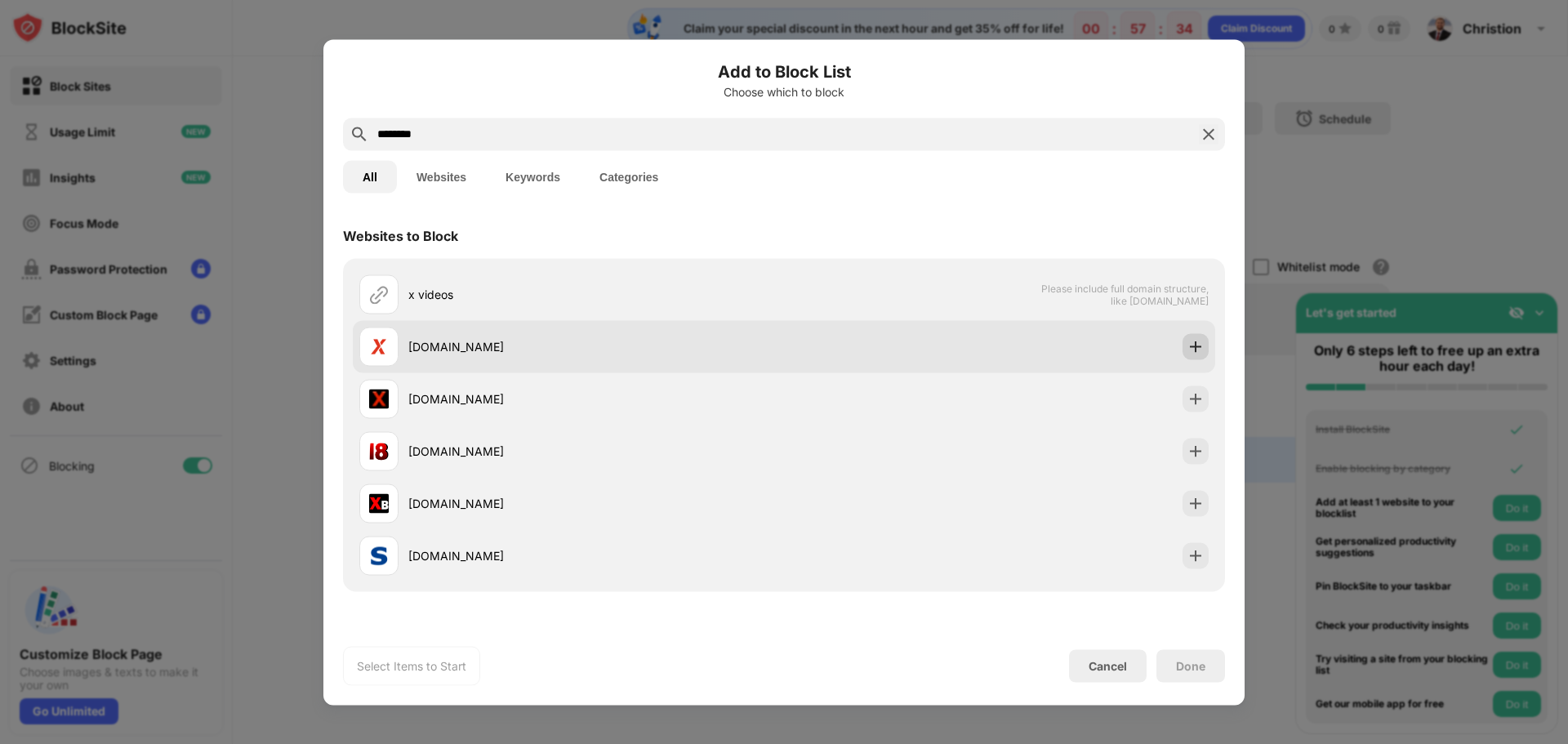
type input "********"
click at [1196, 346] on div at bounding box center [1195, 347] width 26 height 26
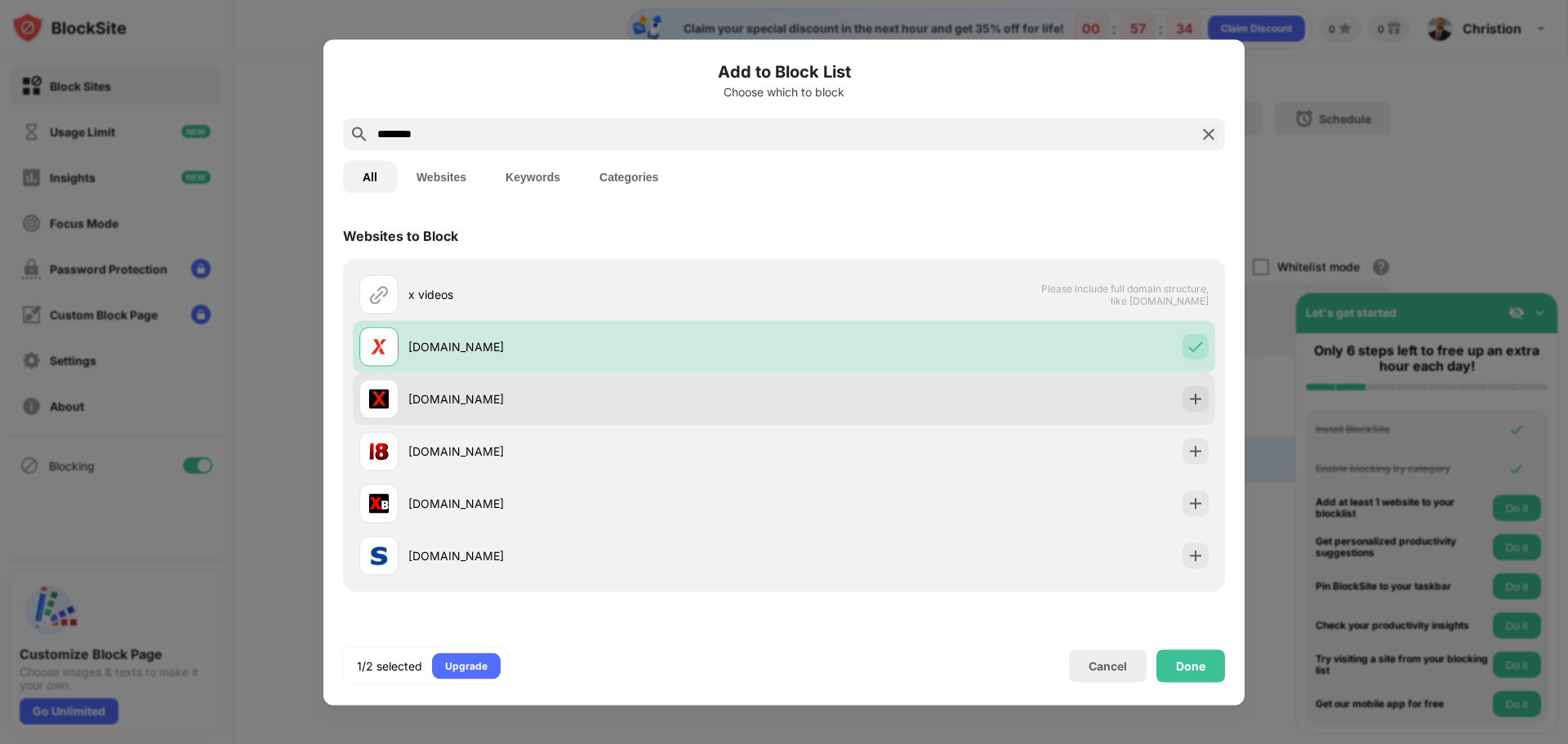
click at [1188, 389] on div at bounding box center [1195, 398] width 26 height 26
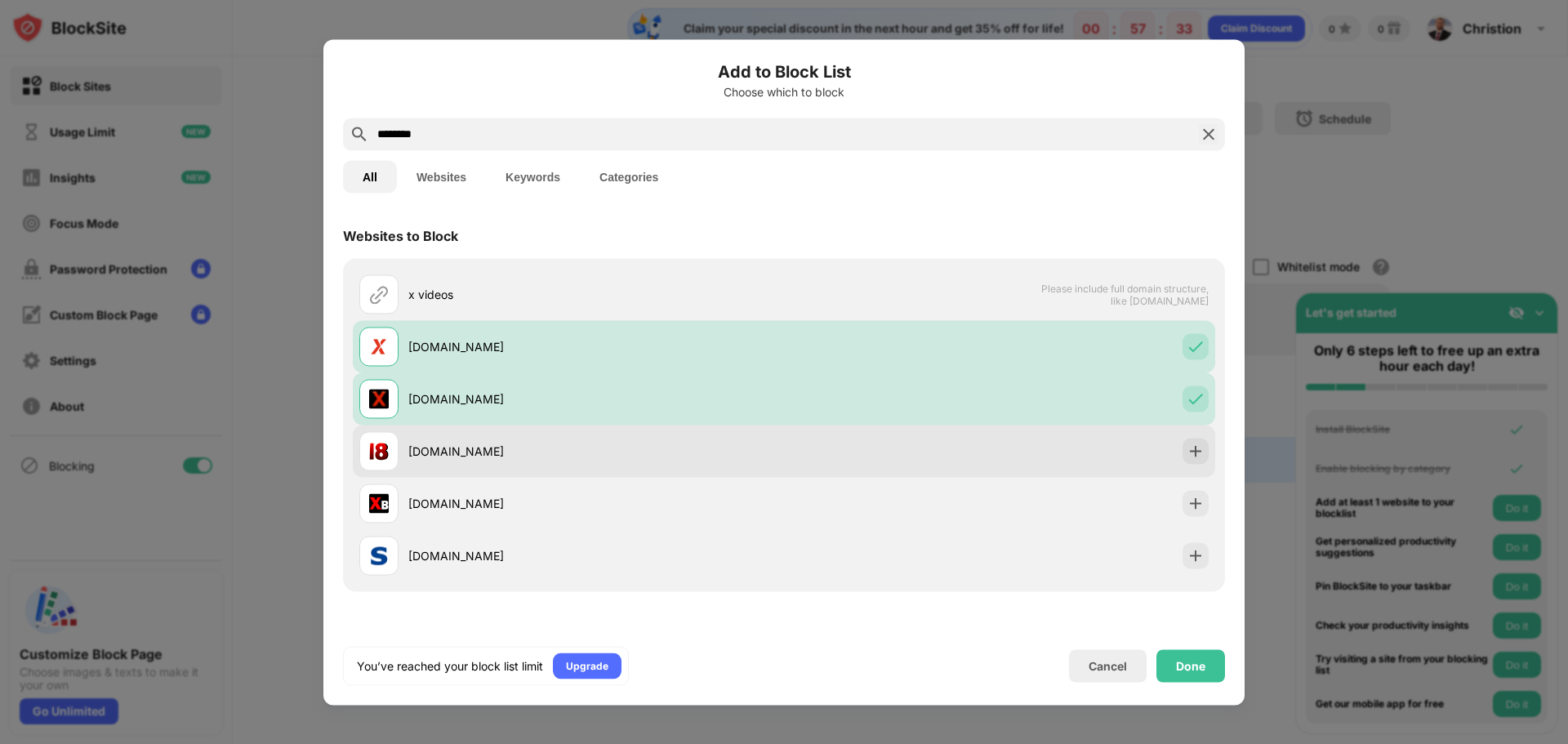
click at [1187, 436] on div "xvideos18.com.br" at bounding box center [783, 451] width 862 height 53
click at [1187, 452] on img at bounding box center [1195, 451] width 16 height 16
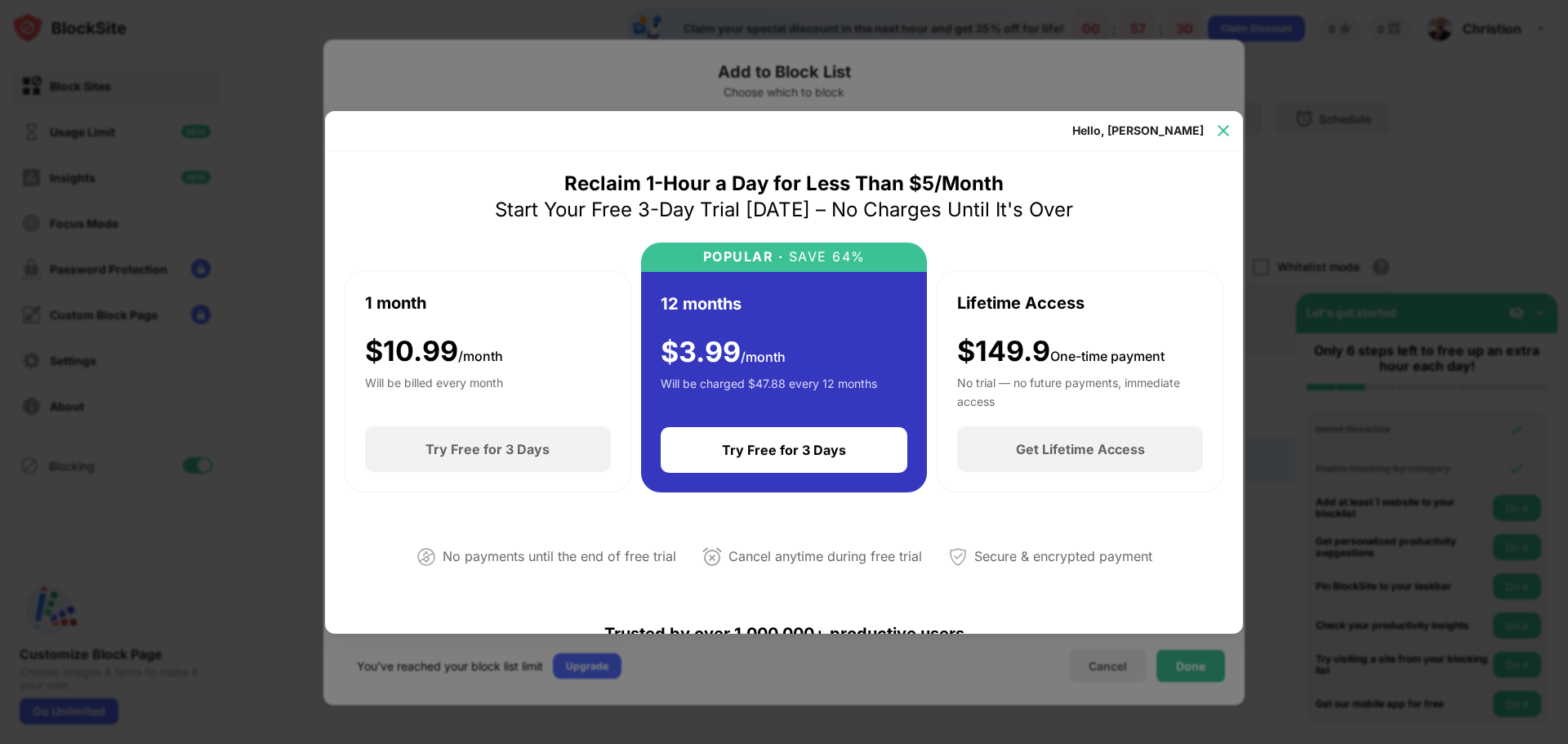
click at [1224, 127] on img at bounding box center [1223, 130] width 16 height 16
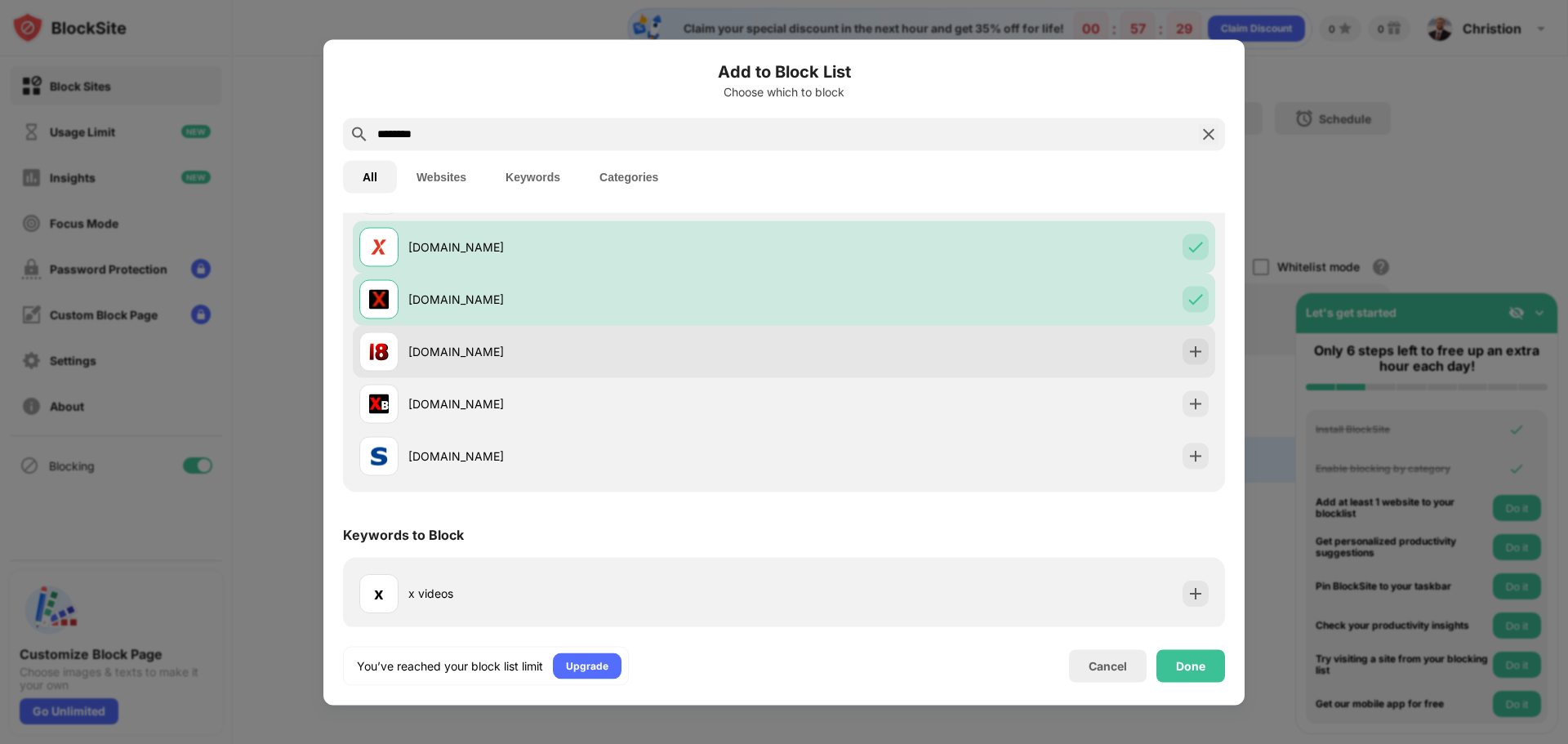
scroll to position [102, 0]
click at [1187, 342] on img at bounding box center [1195, 348] width 16 height 16
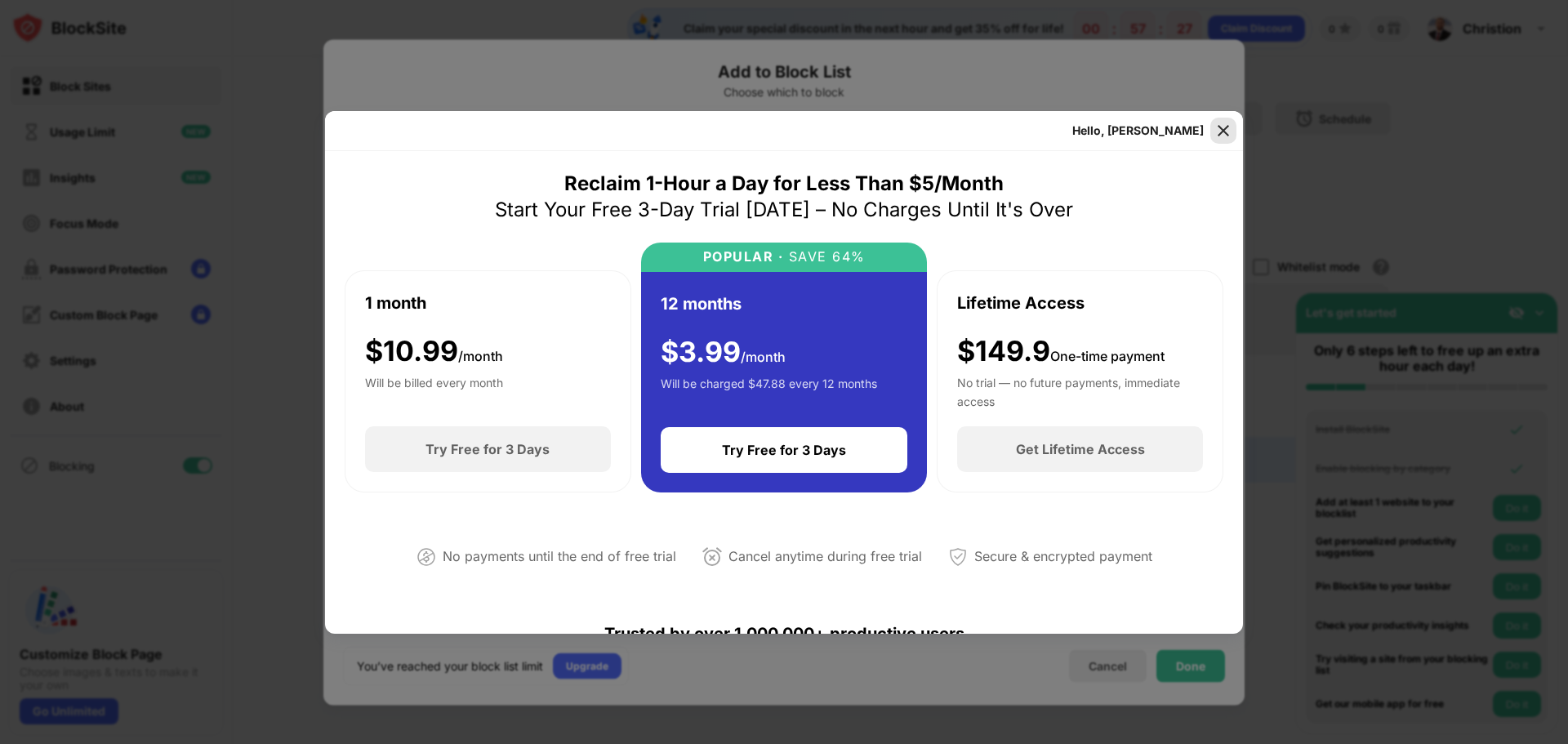
click at [1210, 132] on div "Hello, Christion Reclaim 1-Hour a Day for Less Than $5/Month Start Your Free 3-…" at bounding box center [783, 372] width 918 height 523
click at [1224, 134] on img at bounding box center [1223, 130] width 16 height 16
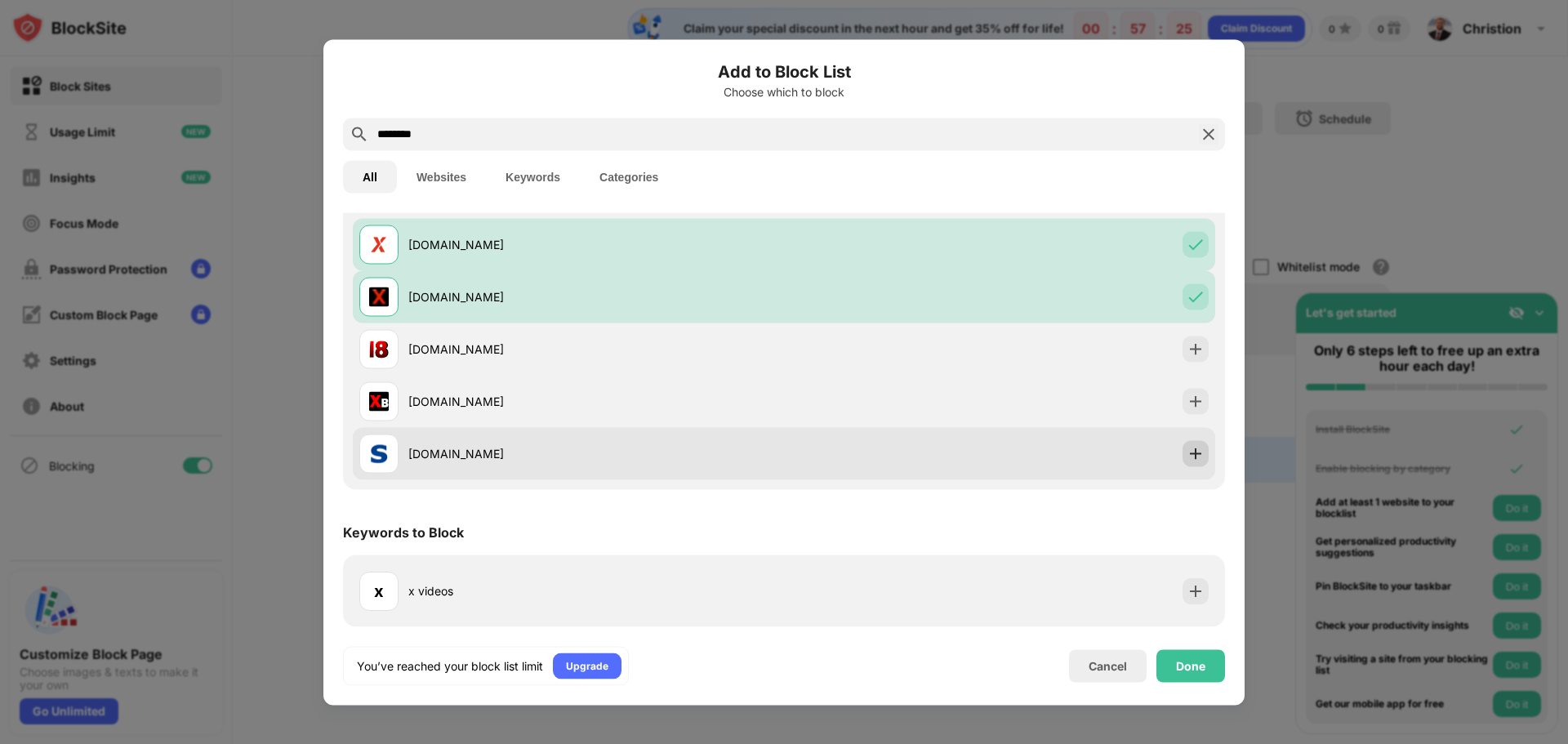
click at [1187, 453] on img at bounding box center [1195, 453] width 16 height 16
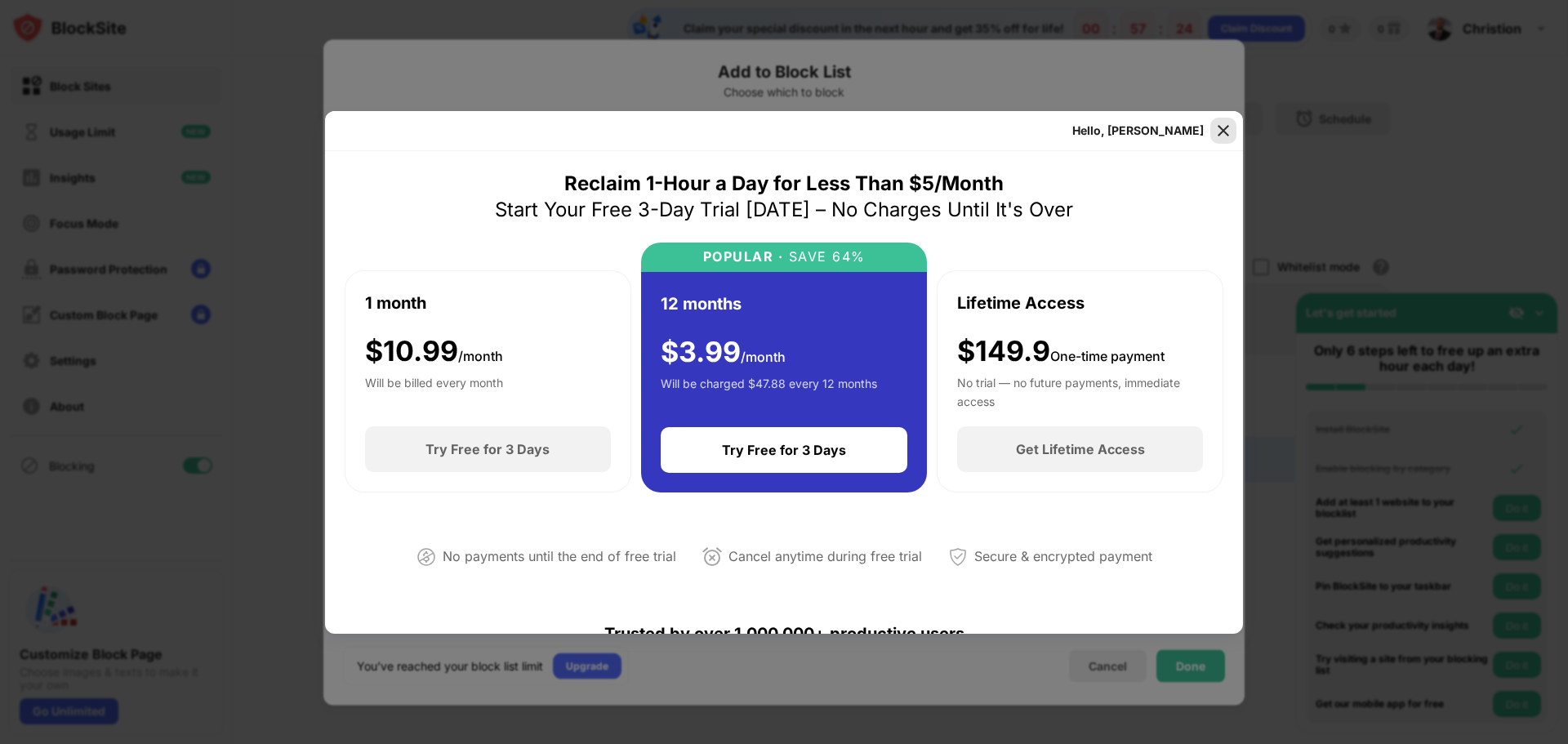
click at [1219, 134] on img at bounding box center [1223, 130] width 16 height 16
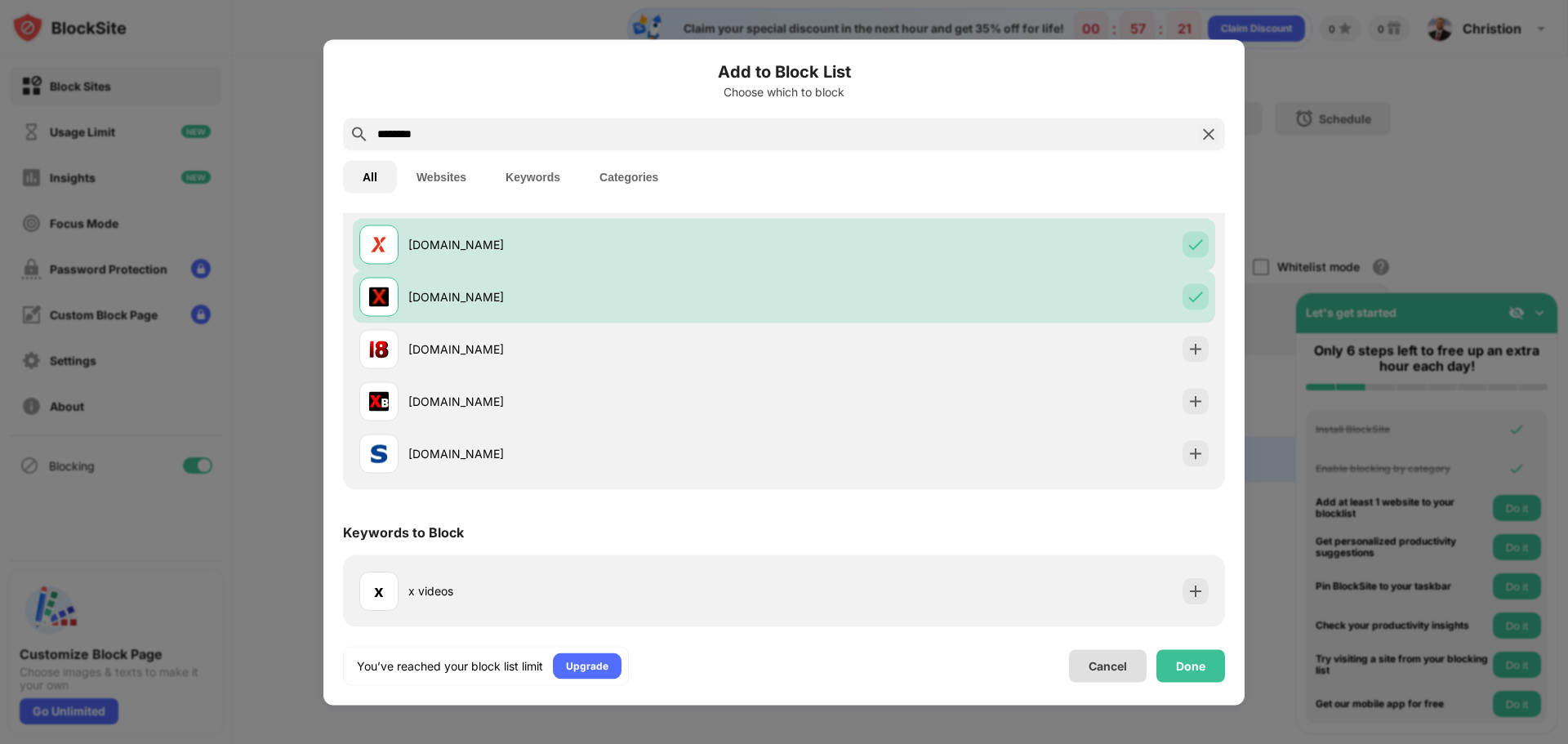
click at [1076, 657] on div "Cancel" at bounding box center [1108, 666] width 78 height 33
